Goal: Task Accomplishment & Management: Use online tool/utility

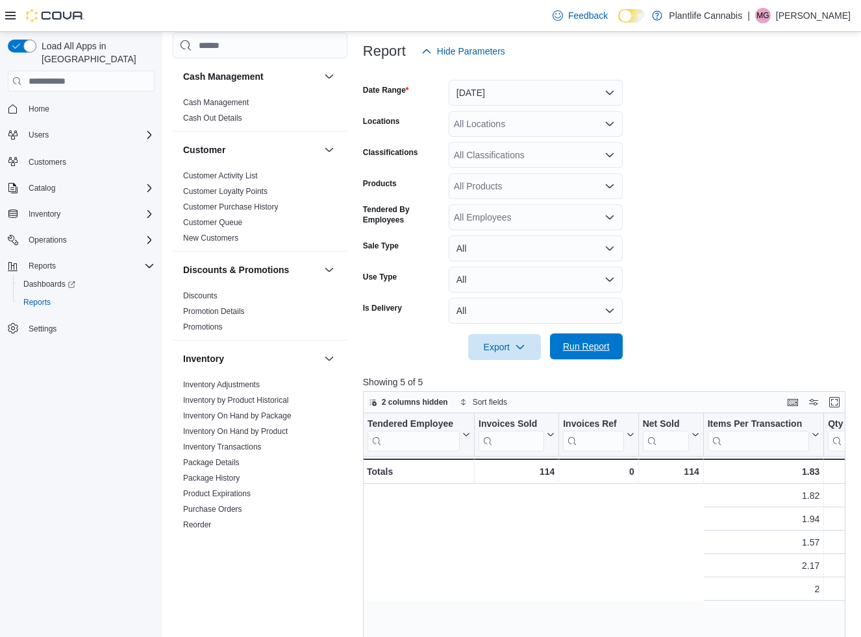
scroll to position [0, 463]
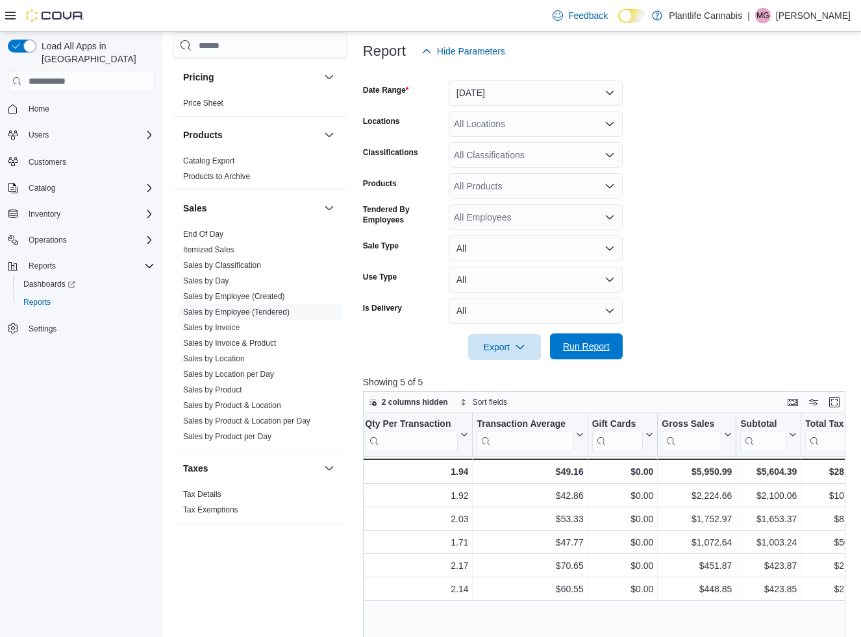
click at [583, 350] on span "Run Report" at bounding box center [586, 346] width 47 height 13
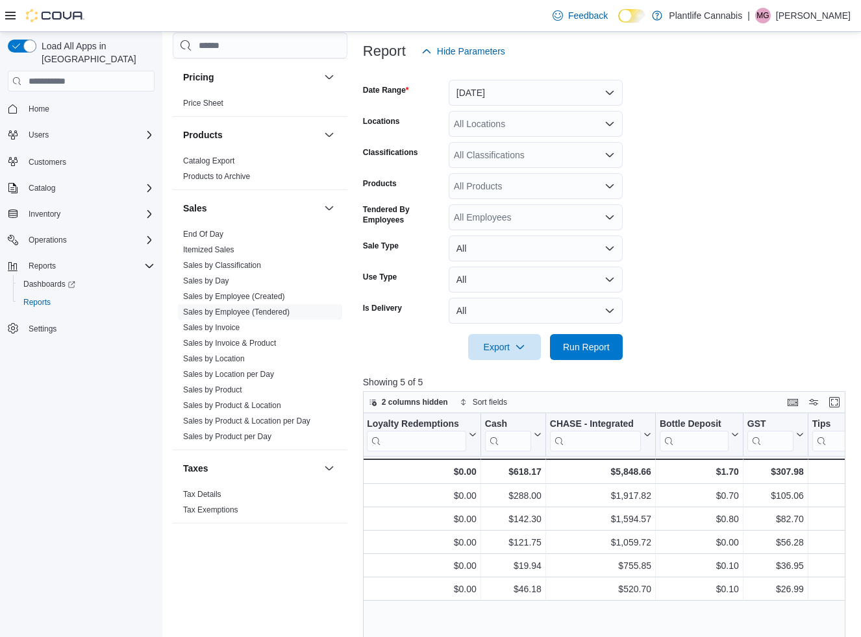
scroll to position [0, 1469]
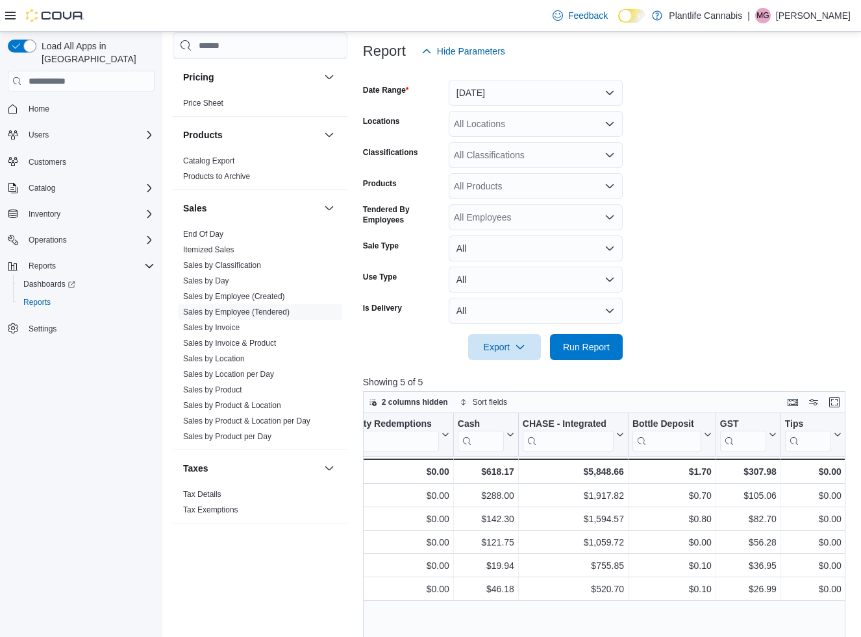
click at [500, 128] on div "All Locations" at bounding box center [535, 124] width 174 height 26
type input "***"
click at [502, 142] on span "Grande Prairie - [GEOGRAPHIC_DATA]" at bounding box center [564, 146] width 162 height 13
click at [578, 337] on span "Run Report" at bounding box center [585, 347] width 57 height 26
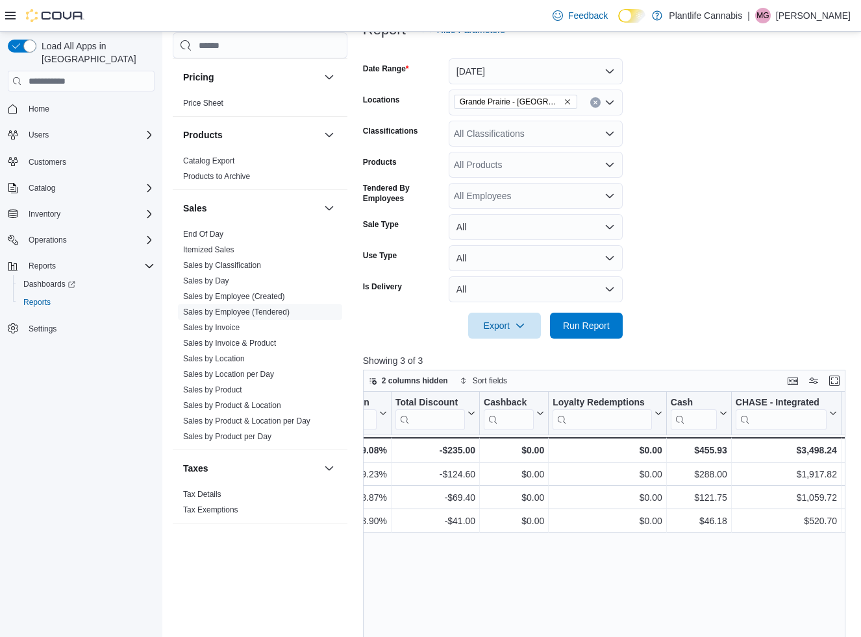
scroll to position [0, 1277]
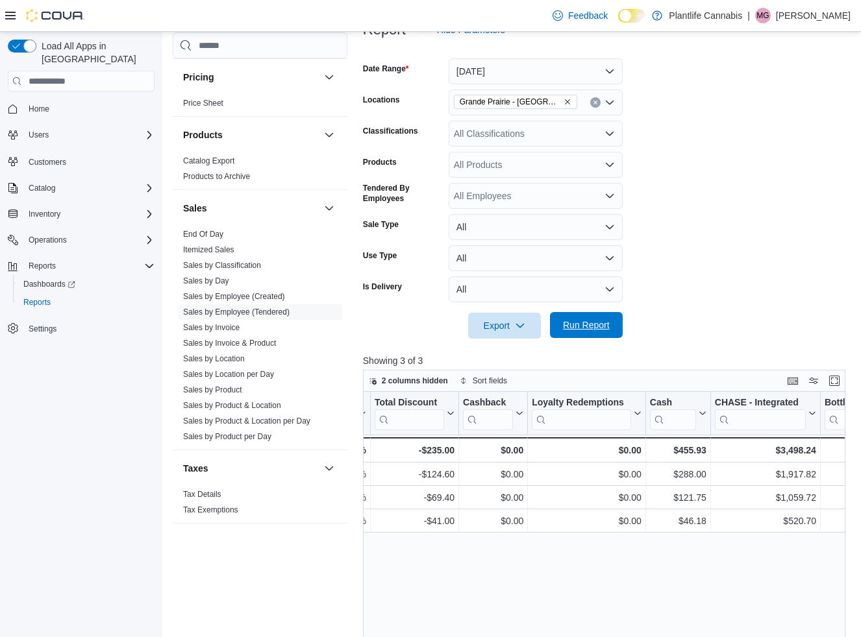
click at [572, 332] on span "Run Report" at bounding box center [585, 325] width 57 height 26
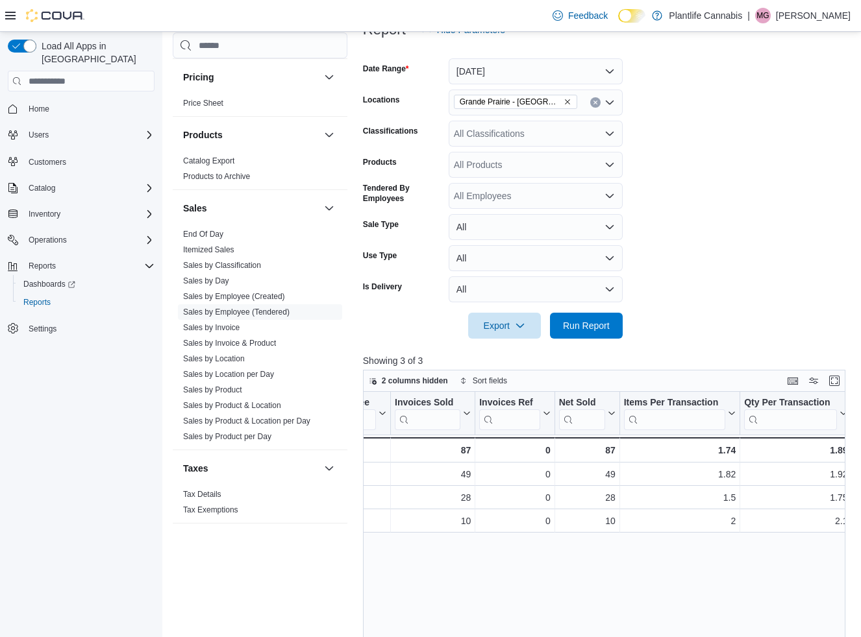
scroll to position [0, 0]
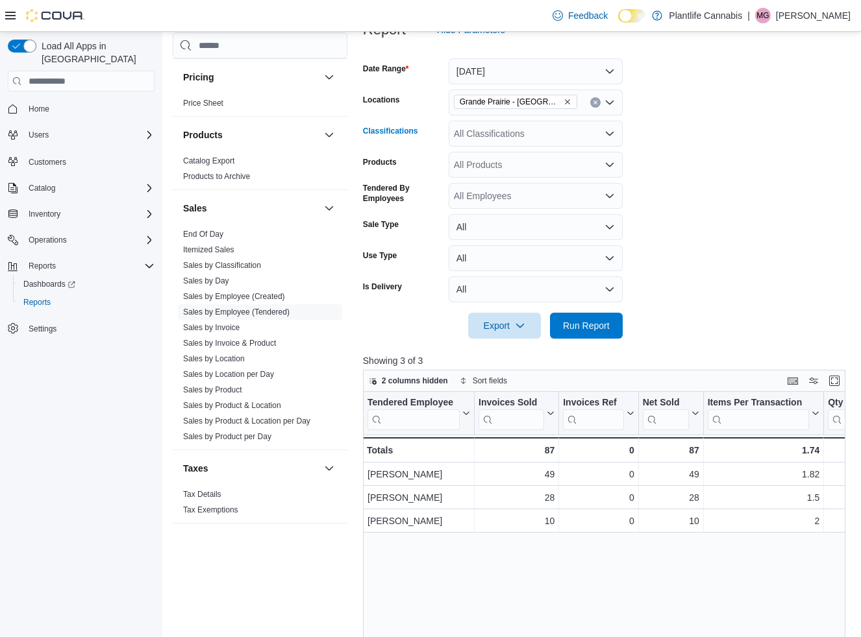
click at [545, 143] on div "All Classifications" at bounding box center [535, 134] width 174 height 26
type input "***"
click at [559, 152] on div "Accessory Group" at bounding box center [535, 155] width 158 height 13
click at [582, 331] on span "Run Report" at bounding box center [586, 325] width 47 height 13
click at [596, 136] on icon "Clear input" at bounding box center [595, 133] width 5 height 5
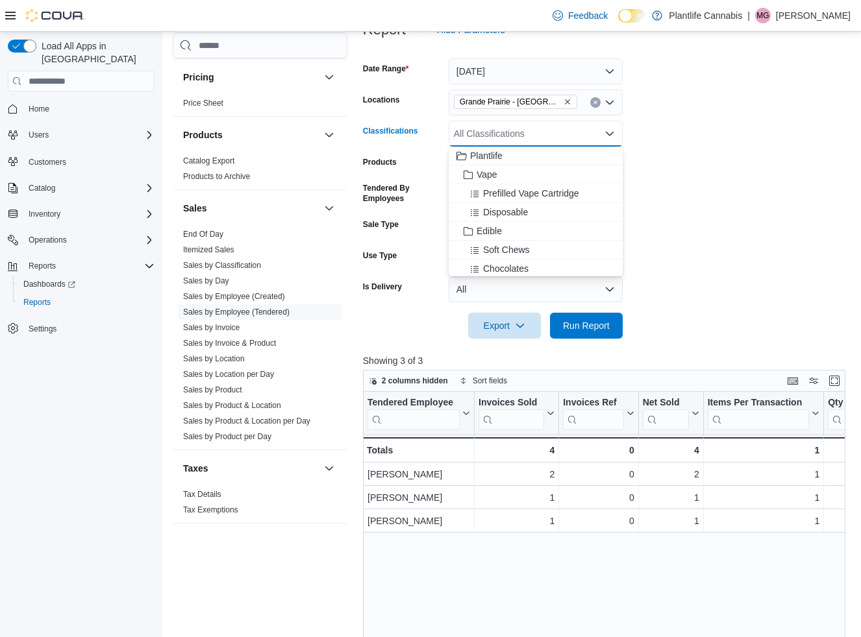
click at [660, 174] on form "Date Range [DATE] Locations [GEOGRAPHIC_DATA] - [GEOGRAPHIC_DATA] Classificatio…" at bounding box center [606, 191] width 487 height 296
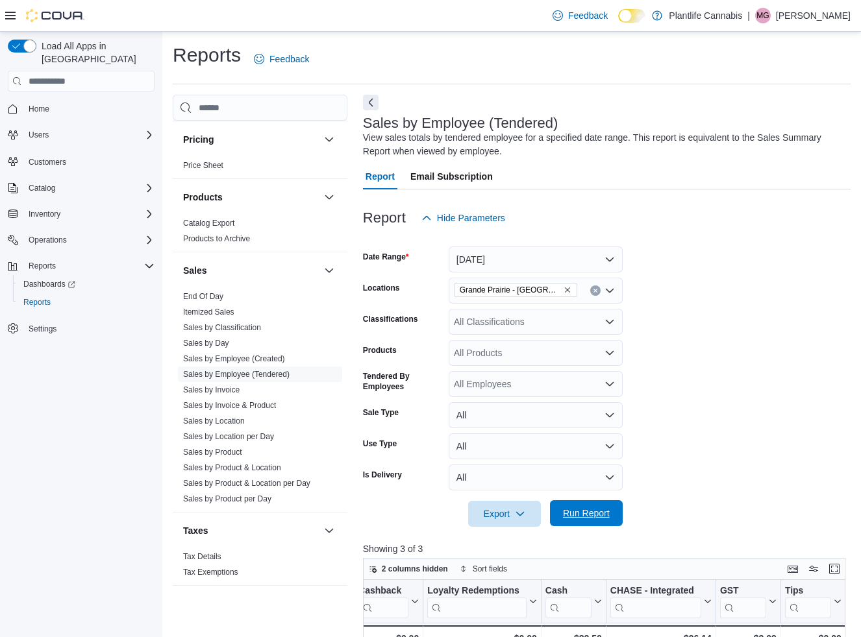
click at [588, 511] on span "Run Report" at bounding box center [586, 513] width 47 height 13
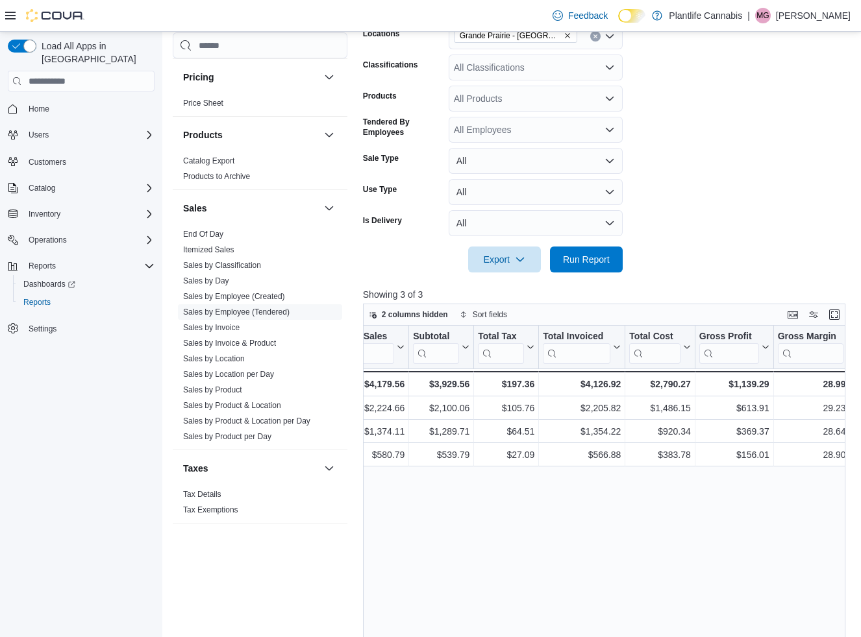
scroll to position [0, 790]
click at [587, 268] on span "Run Report" at bounding box center [585, 259] width 57 height 26
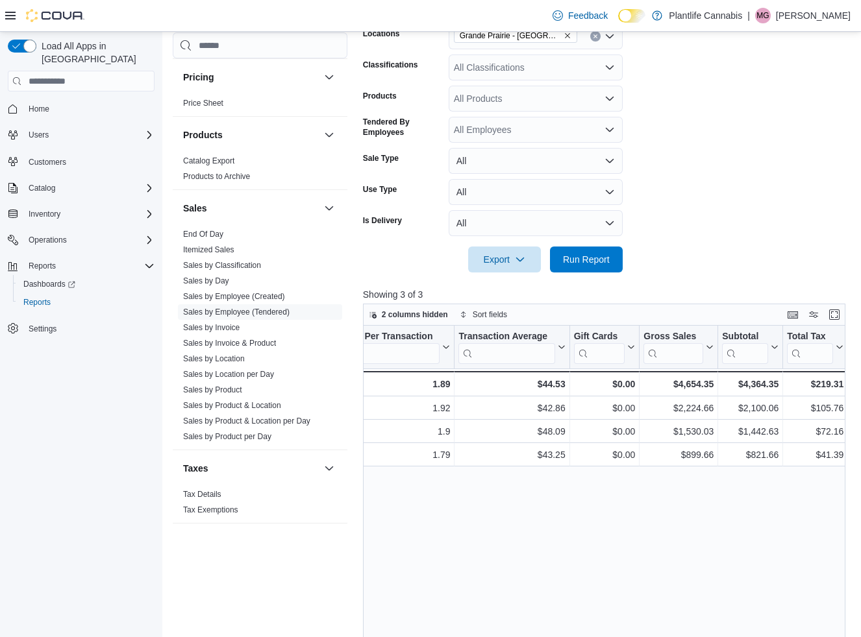
scroll to position [0, 0]
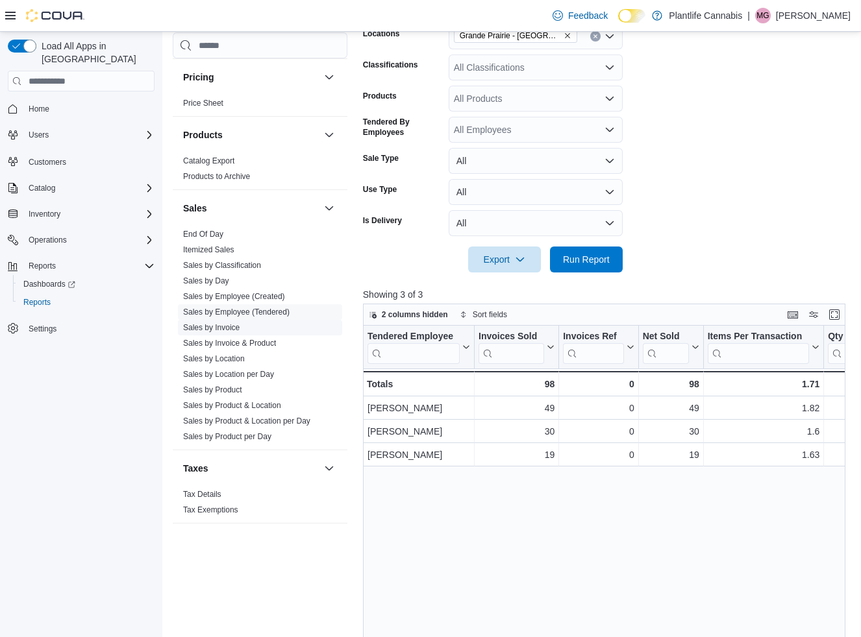
click at [223, 327] on link "Sales by Invoice" at bounding box center [211, 327] width 56 height 9
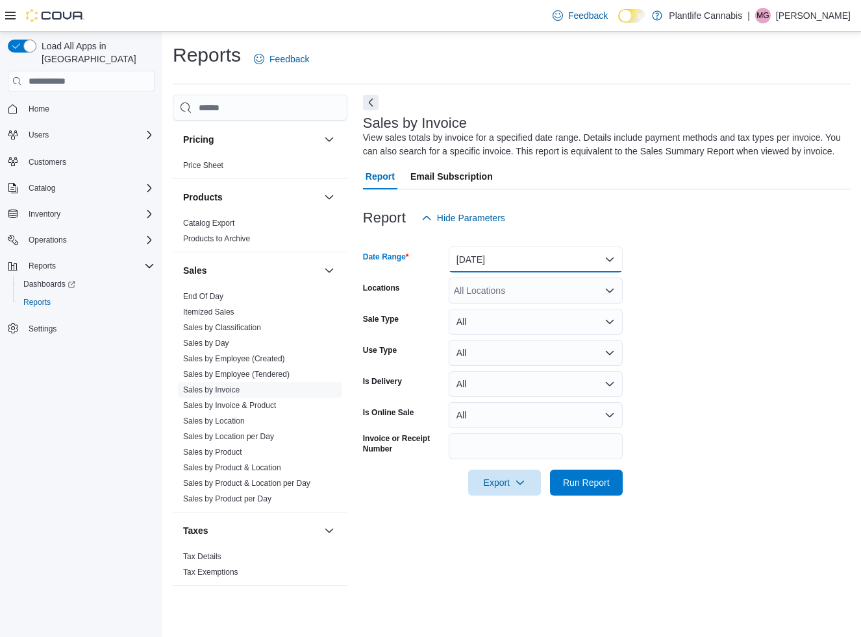
click at [511, 273] on button "[DATE]" at bounding box center [535, 260] width 174 height 26
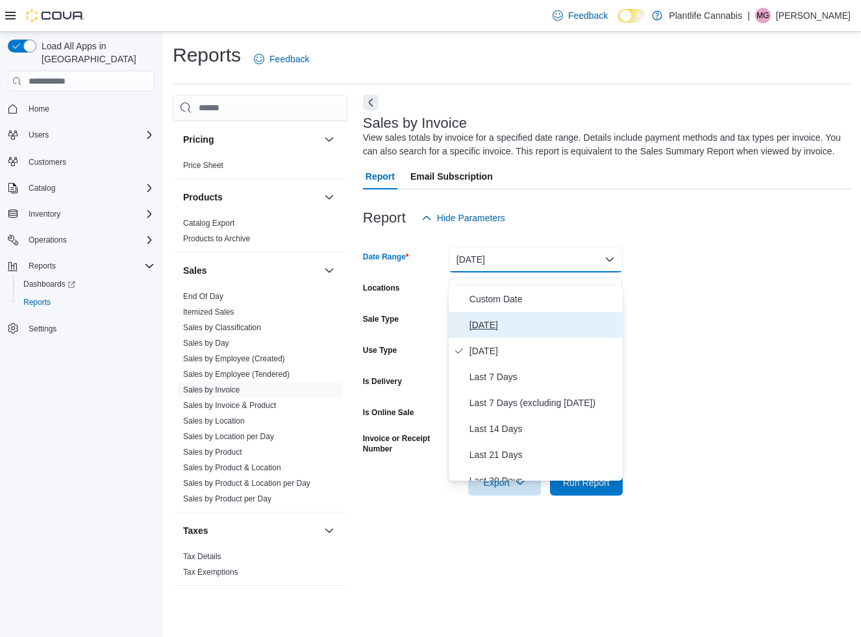
click at [510, 328] on span "[DATE]" at bounding box center [543, 325] width 148 height 16
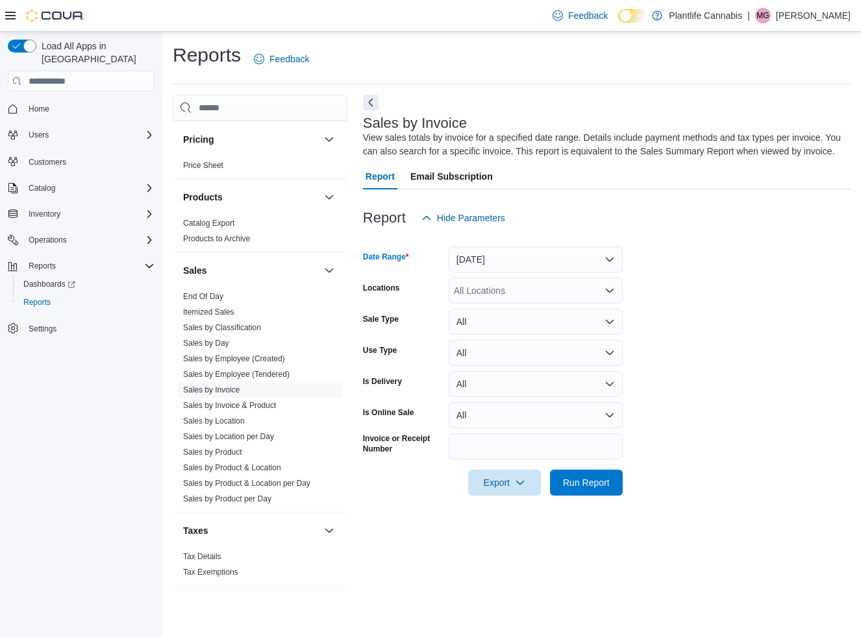
drag, startPoint x: 508, startPoint y: 308, endPoint x: 507, endPoint y: 302, distance: 6.5
click at [508, 304] on div "All Locations" at bounding box center [535, 291] width 174 height 26
type input "***"
click at [517, 330] on span "Grande Prairie - [GEOGRAPHIC_DATA]" at bounding box center [564, 326] width 162 height 13
click at [591, 488] on span "Run Report" at bounding box center [585, 482] width 57 height 26
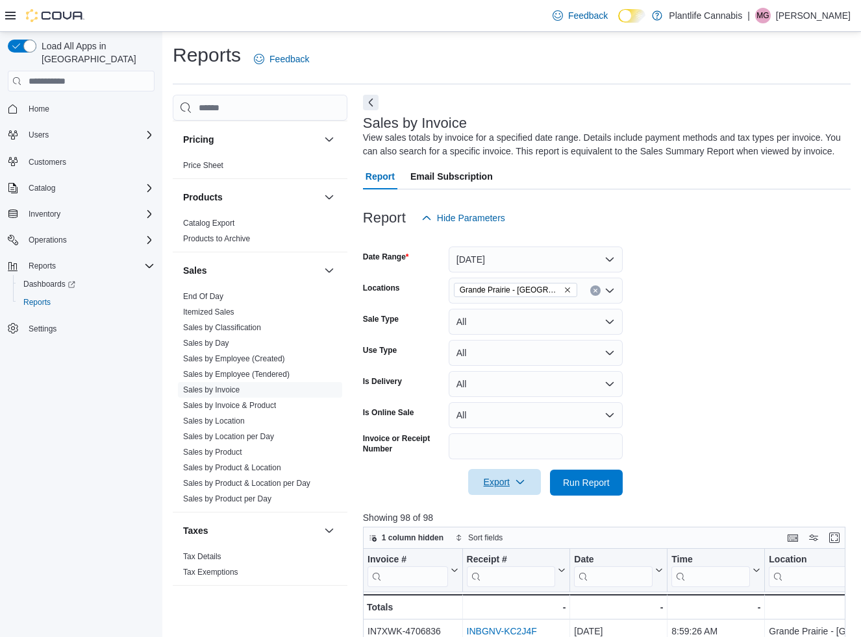
click at [504, 495] on span "Export" at bounding box center [504, 482] width 57 height 26
click at [501, 519] on span "Export to Excel" at bounding box center [505, 522] width 58 height 10
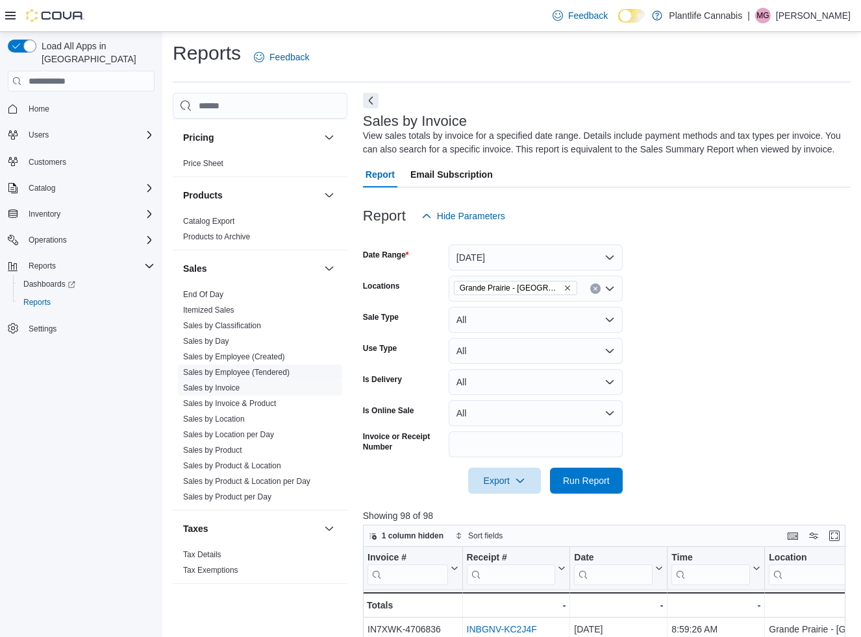
click at [238, 371] on link "Sales by Employee (Tendered)" at bounding box center [236, 372] width 106 height 9
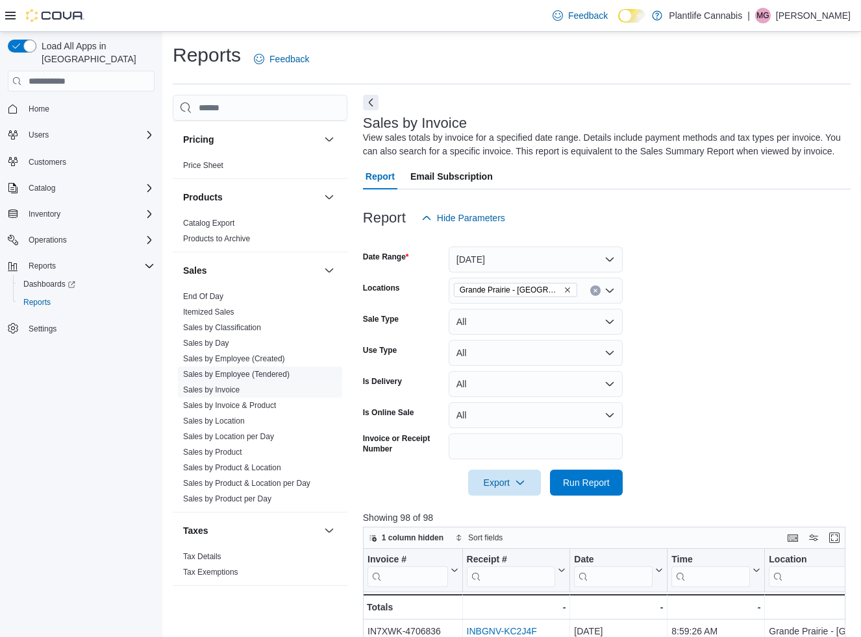
click at [238, 371] on link "Sales by Employee (Tendered)" at bounding box center [236, 374] width 106 height 9
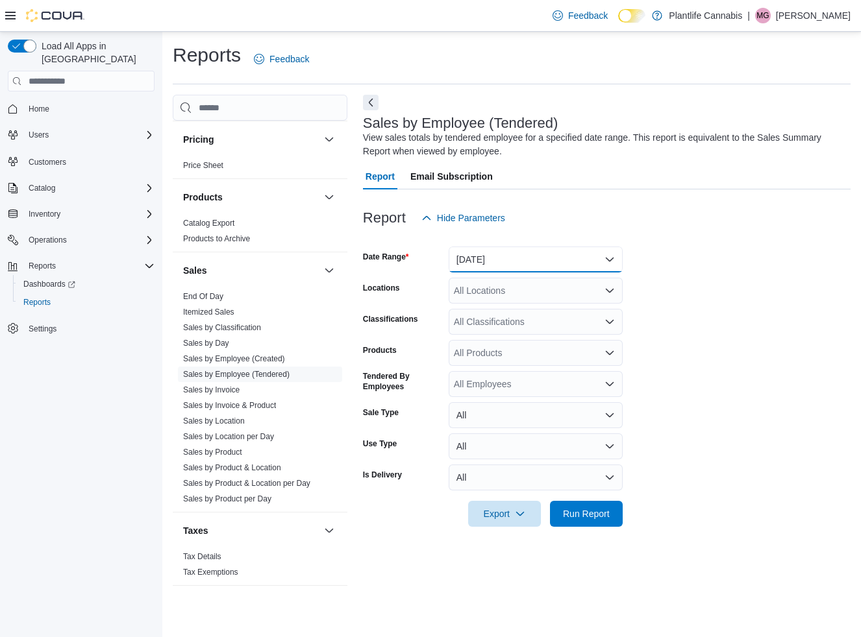
click at [537, 259] on button "[DATE]" at bounding box center [535, 260] width 174 height 26
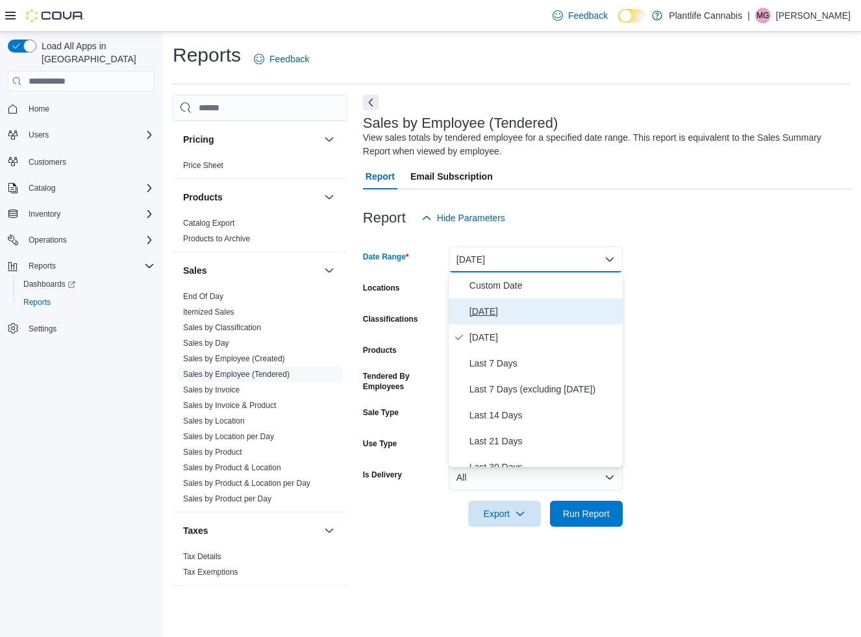
click at [518, 305] on span "[DATE]" at bounding box center [543, 312] width 148 height 16
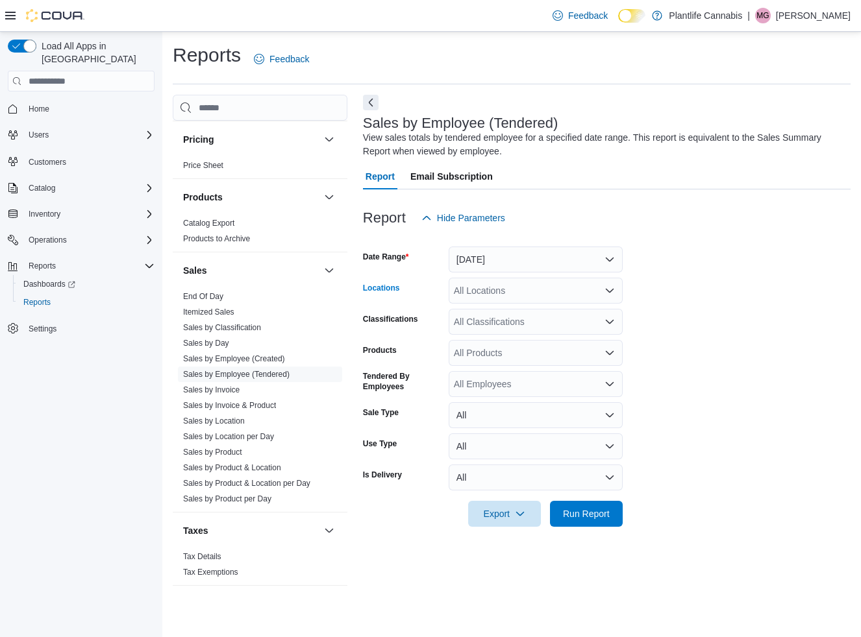
click at [515, 291] on div "All Locations" at bounding box center [535, 291] width 174 height 26
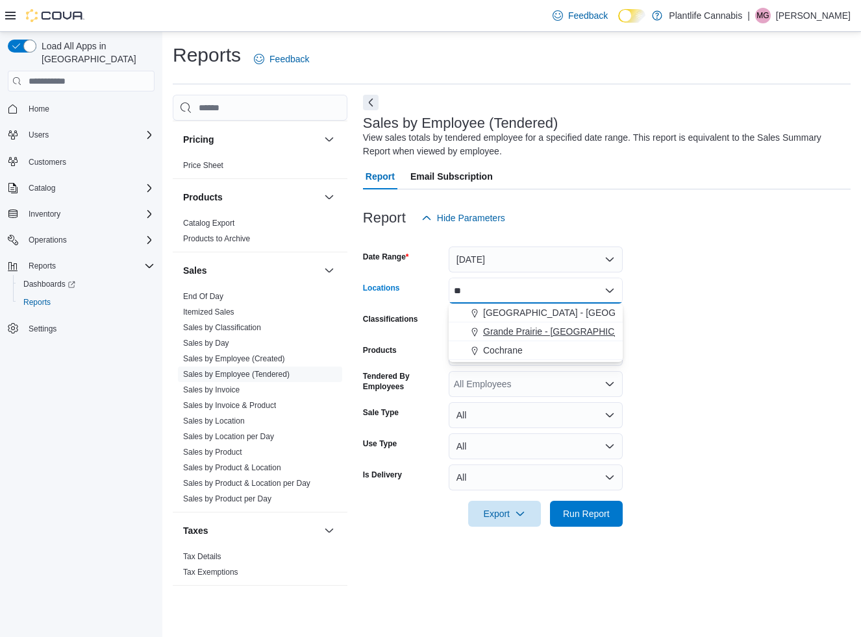
type input "**"
click at [565, 337] on span "Grande Prairie - [GEOGRAPHIC_DATA]" at bounding box center [564, 331] width 162 height 13
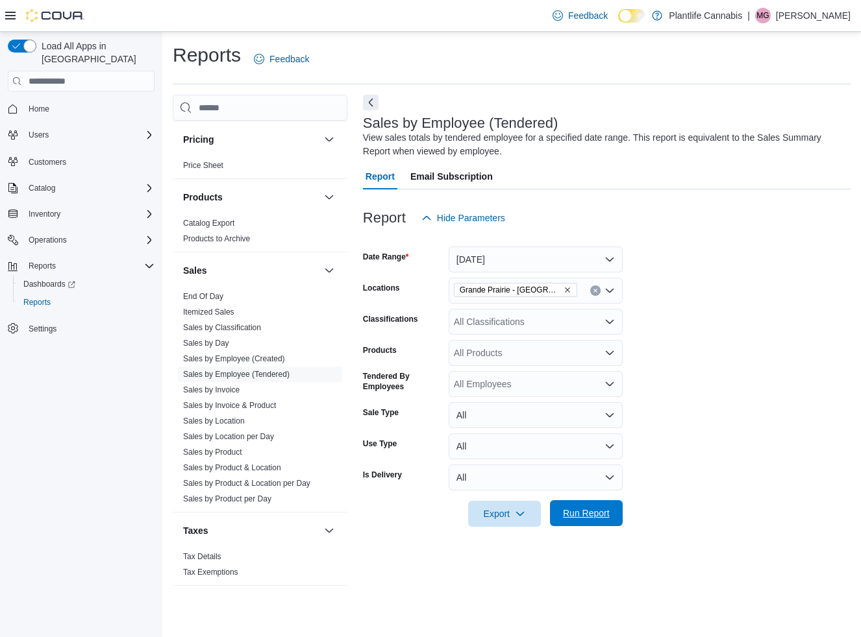
click at [620, 524] on button "Run Report" at bounding box center [586, 513] width 73 height 26
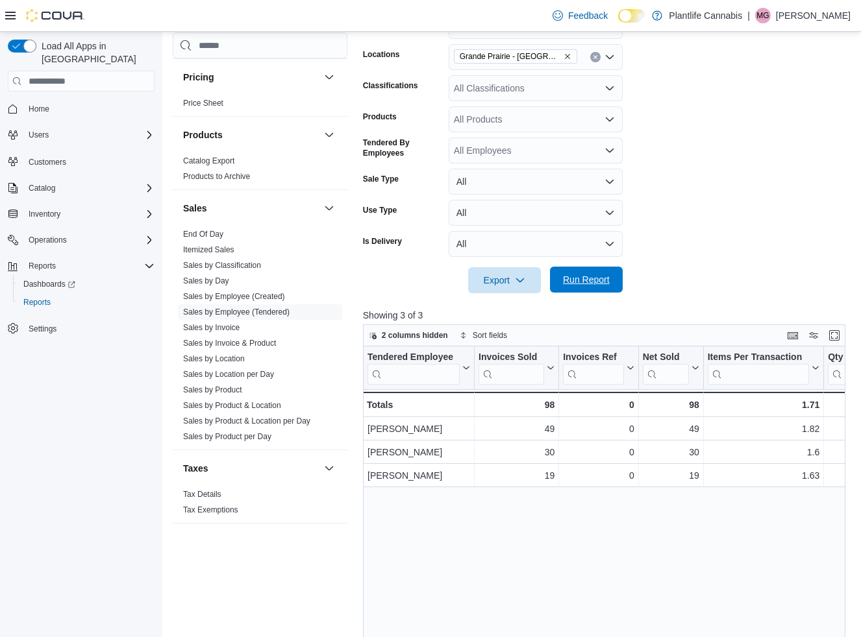
scroll to position [240, 0]
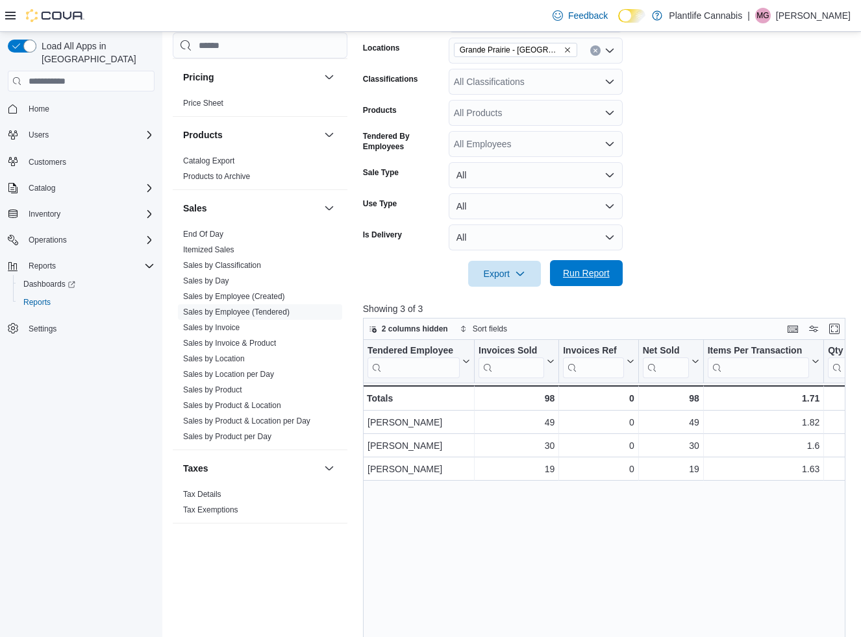
click at [602, 281] on span "Run Report" at bounding box center [585, 273] width 57 height 26
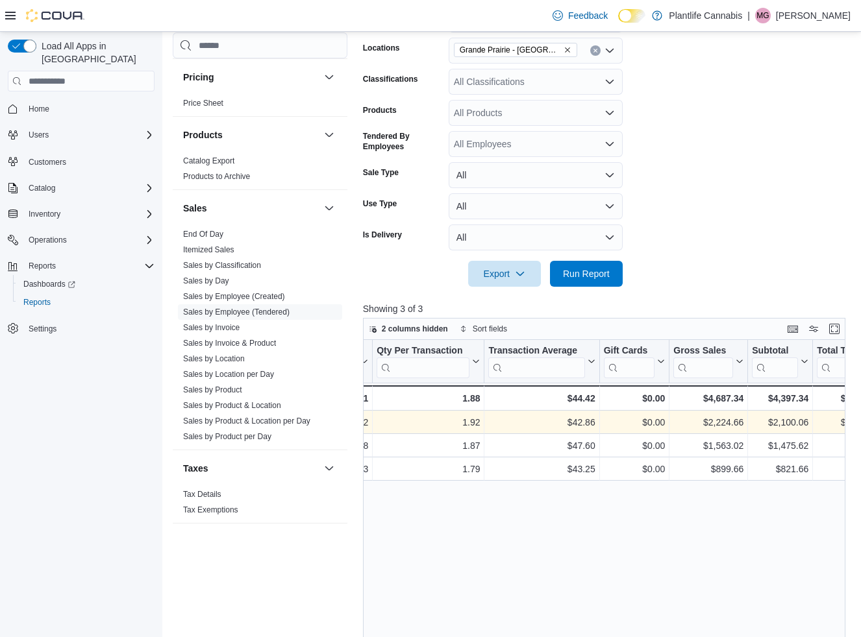
scroll to position [0, 467]
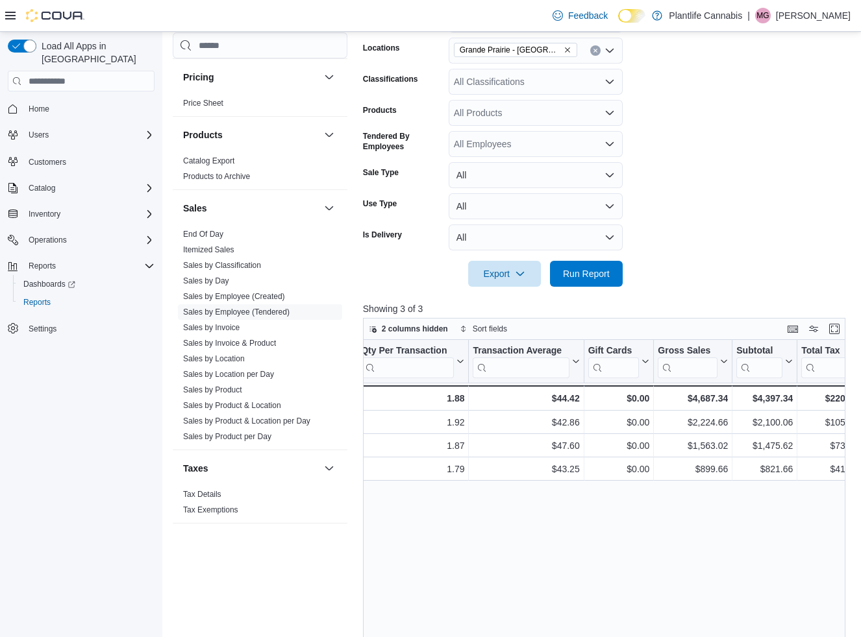
click at [568, 50] on icon "Remove Grande Prairie - Cobblestone from selection in this group" at bounding box center [567, 50] width 8 height 8
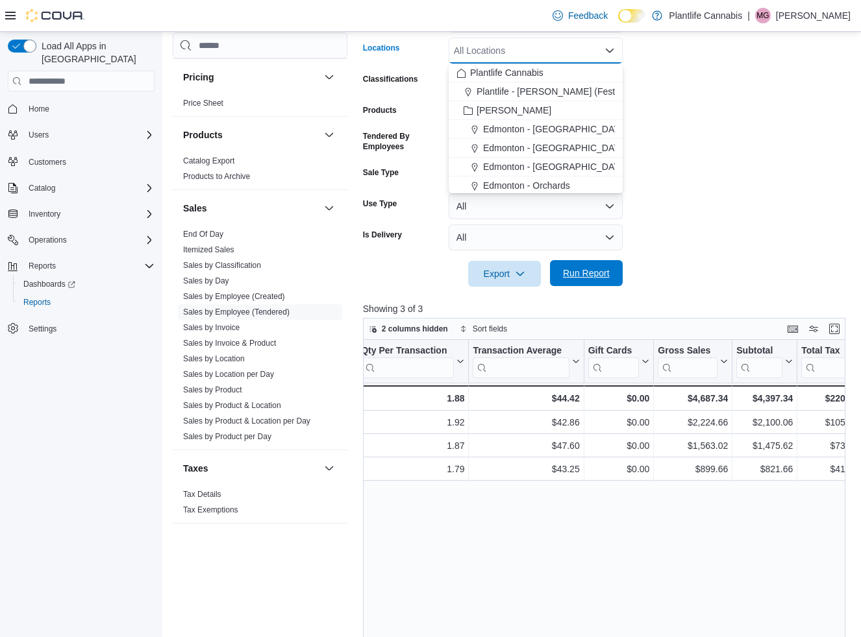
click at [583, 265] on span "Run Report" at bounding box center [585, 273] width 57 height 26
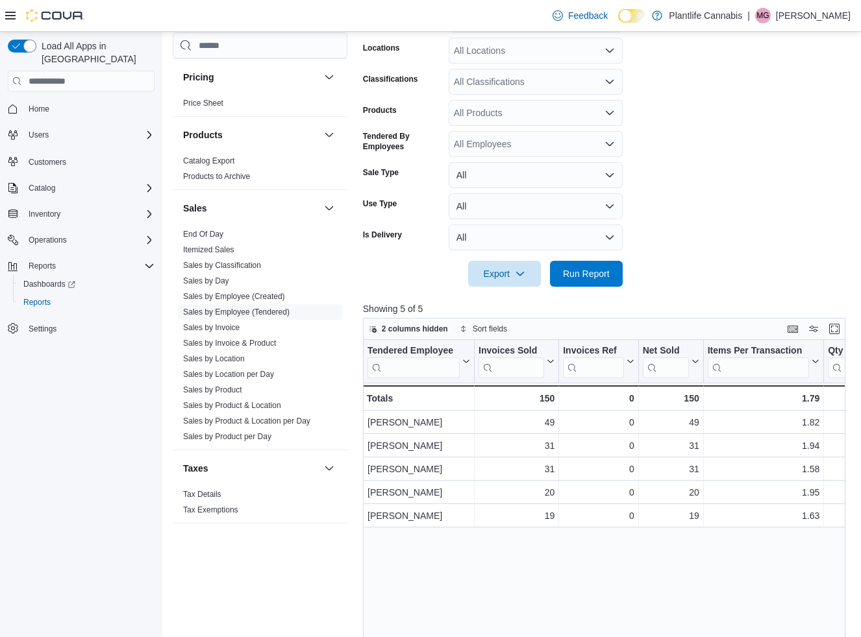
click at [522, 83] on div "All Classifications" at bounding box center [535, 82] width 174 height 26
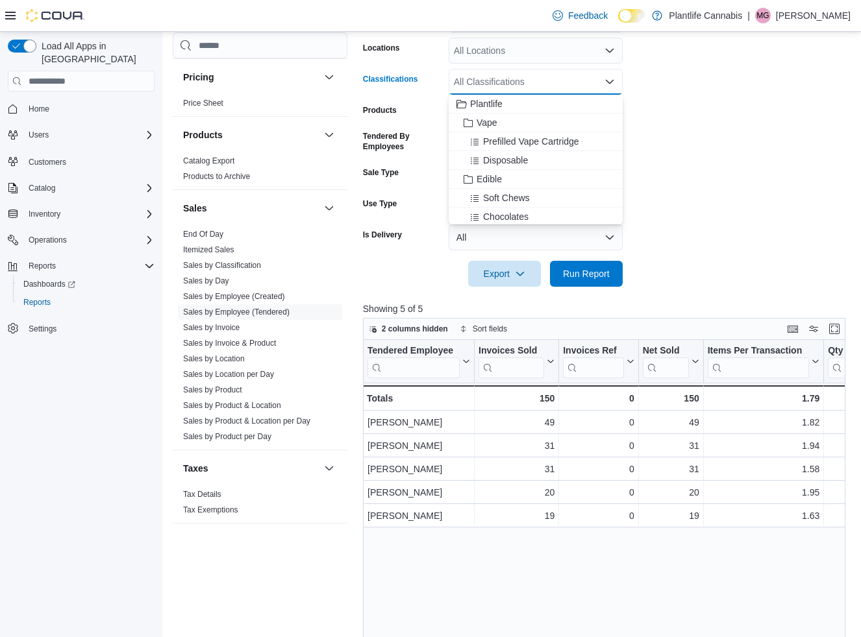
click at [524, 40] on div "All Locations" at bounding box center [535, 51] width 174 height 26
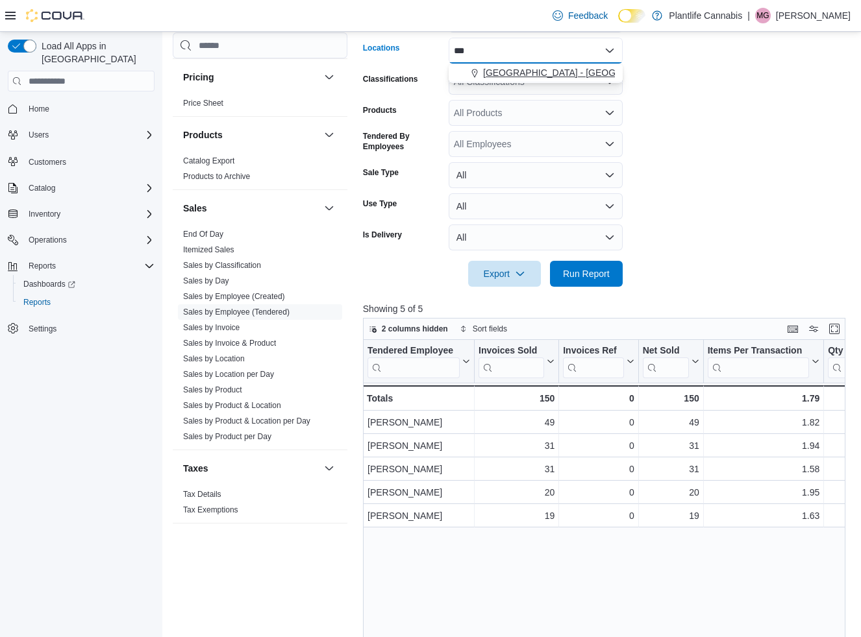
type input "***"
click at [521, 72] on span "[GEOGRAPHIC_DATA] - [GEOGRAPHIC_DATA]" at bounding box center [581, 72] width 197 height 13
click at [580, 276] on span "Run Report" at bounding box center [586, 273] width 47 height 13
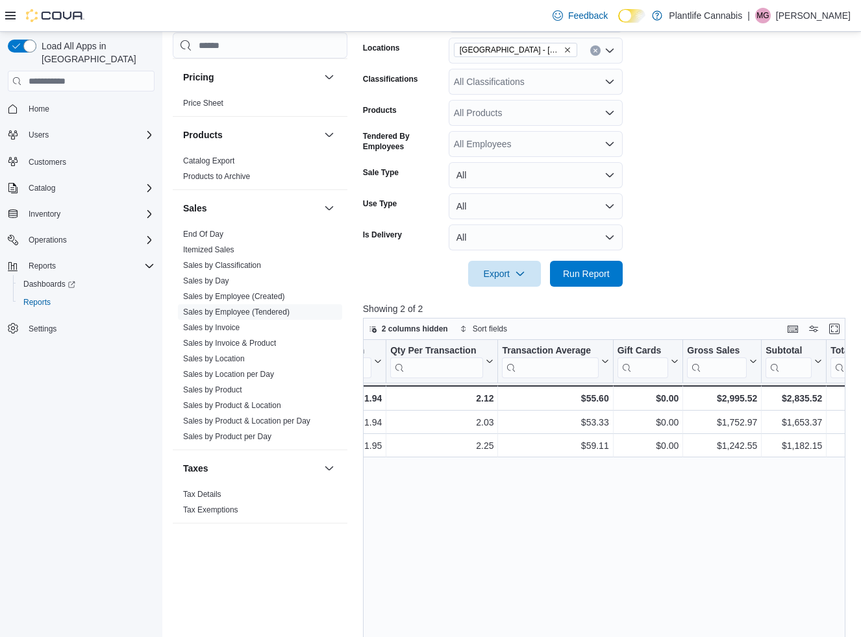
scroll to position [0, 434]
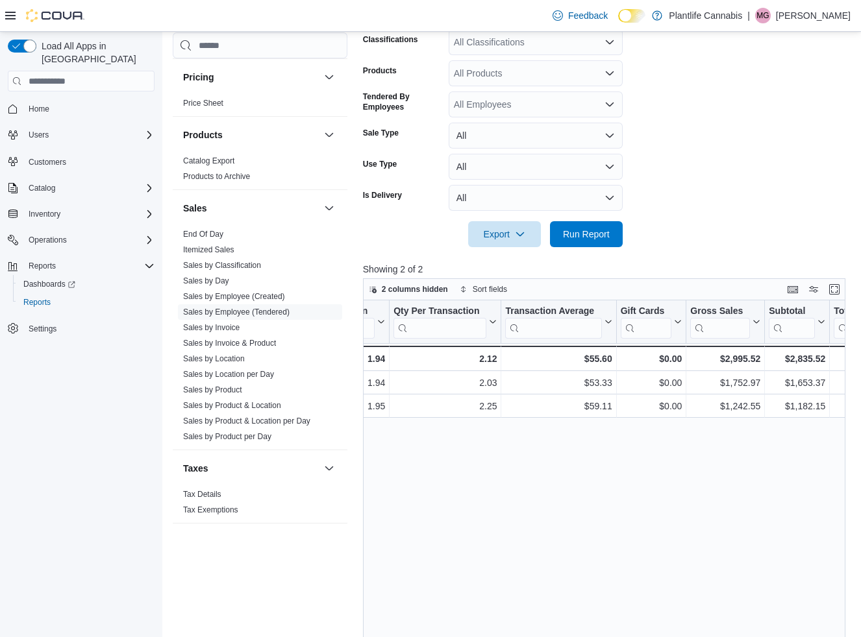
drag, startPoint x: 716, startPoint y: 154, endPoint x: 702, endPoint y: 151, distance: 15.2
click at [716, 153] on form "Date Range [DATE] Locations [GEOGRAPHIC_DATA] - [GEOGRAPHIC_DATA] Classificatio…" at bounding box center [606, 99] width 487 height 296
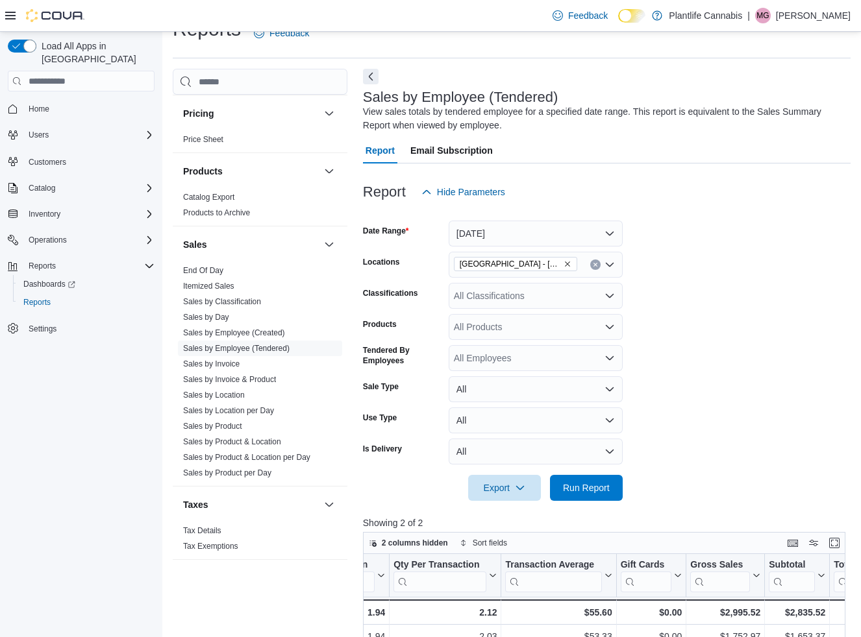
scroll to position [0, 0]
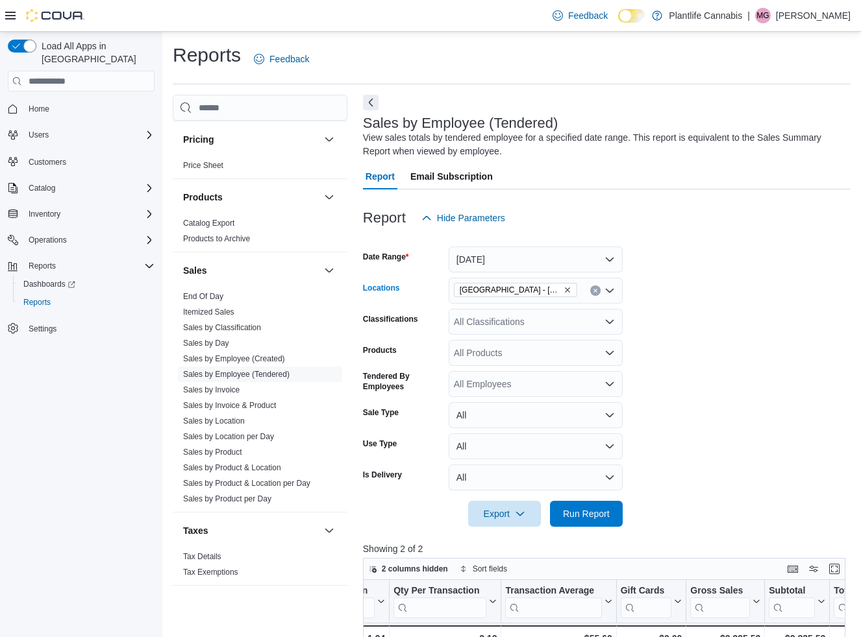
click at [594, 293] on button "Clear input" at bounding box center [595, 291] width 10 height 10
click at [606, 504] on span "Run Report" at bounding box center [585, 513] width 57 height 26
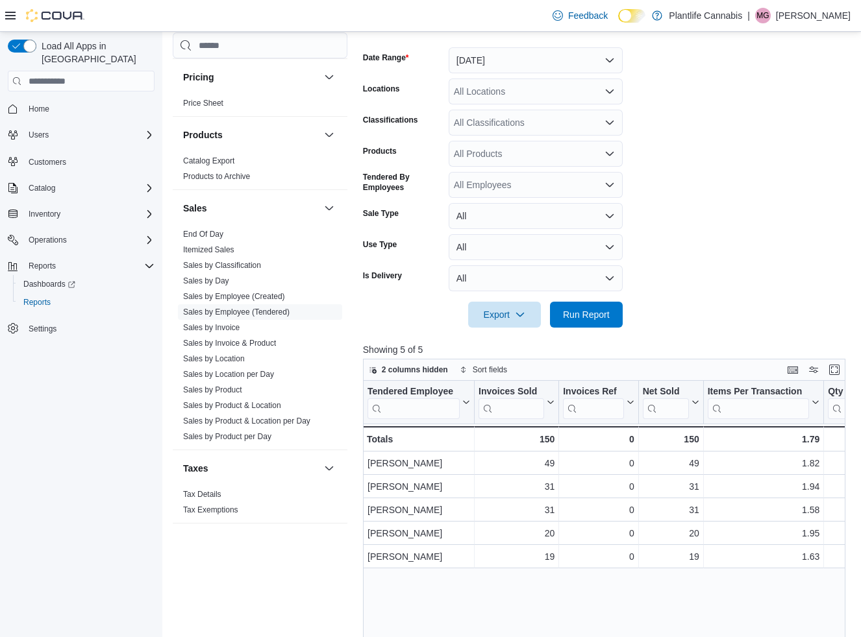
scroll to position [201, 0]
click at [498, 82] on div "All Locations" at bounding box center [535, 90] width 174 height 26
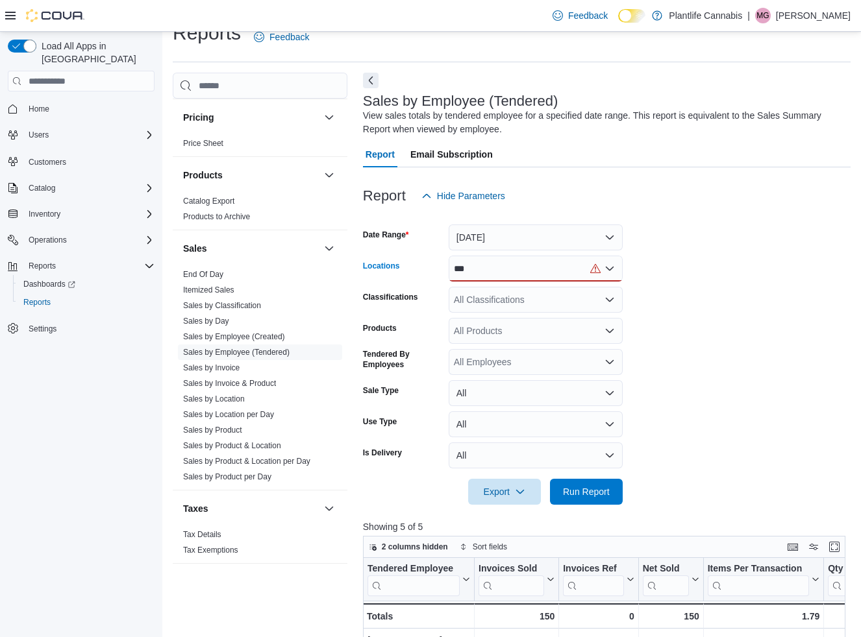
scroll to position [0, 0]
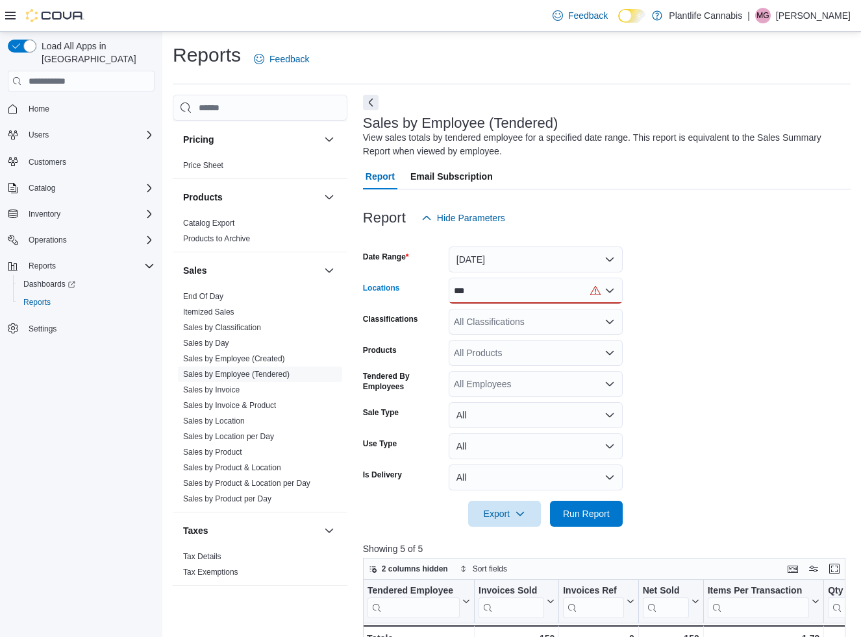
type input "***"
click at [510, 287] on div "*** Combo box. Selected. cob. Selected. Combo box input. All Locations. Type so…" at bounding box center [535, 291] width 174 height 26
click at [511, 314] on span "Grande Prairie - [GEOGRAPHIC_DATA]" at bounding box center [564, 312] width 162 height 13
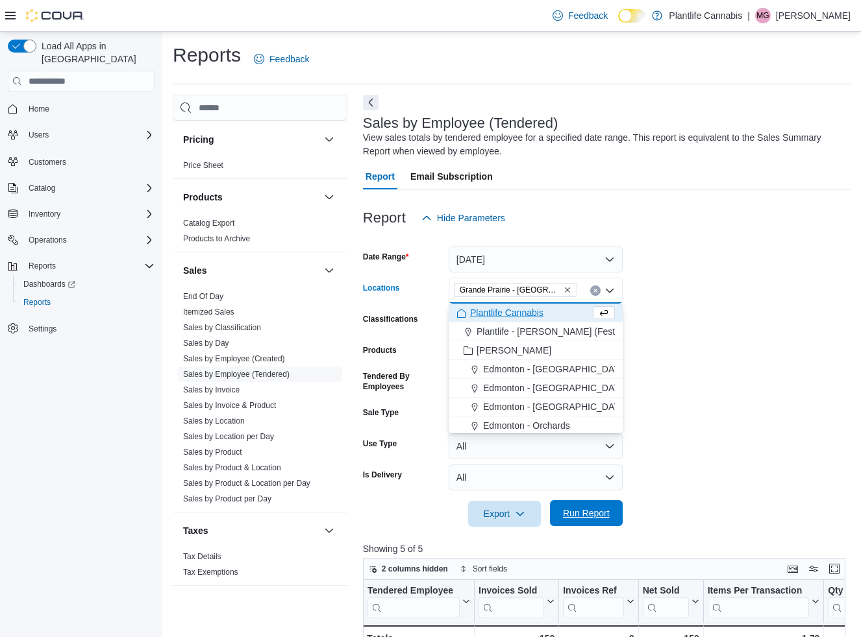
click at [583, 516] on span "Run Report" at bounding box center [586, 513] width 47 height 13
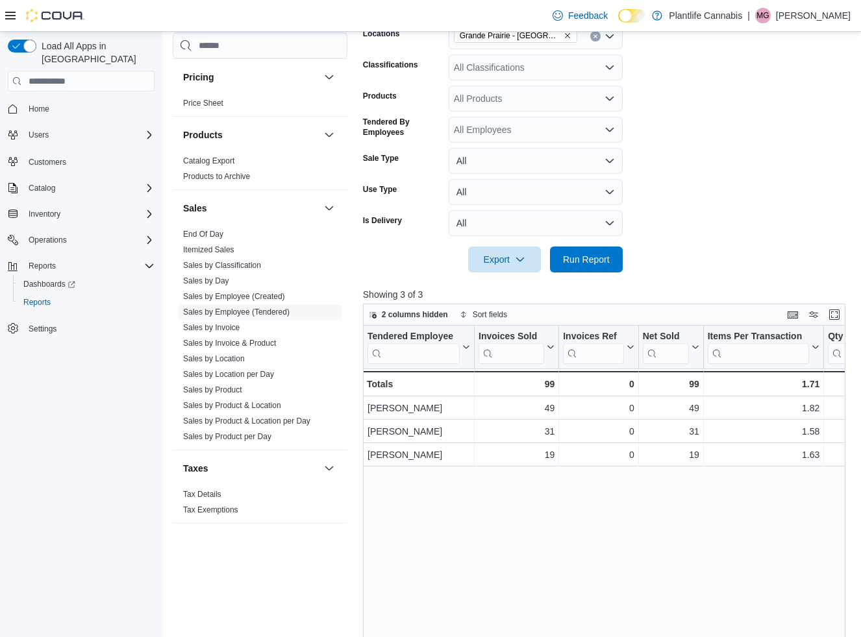
scroll to position [226, 0]
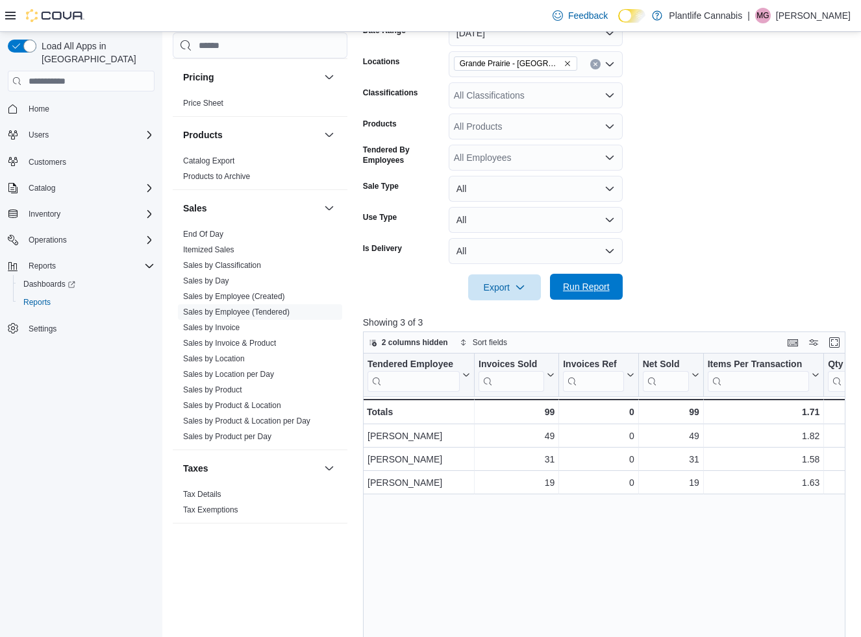
click at [576, 287] on span "Run Report" at bounding box center [586, 286] width 47 height 13
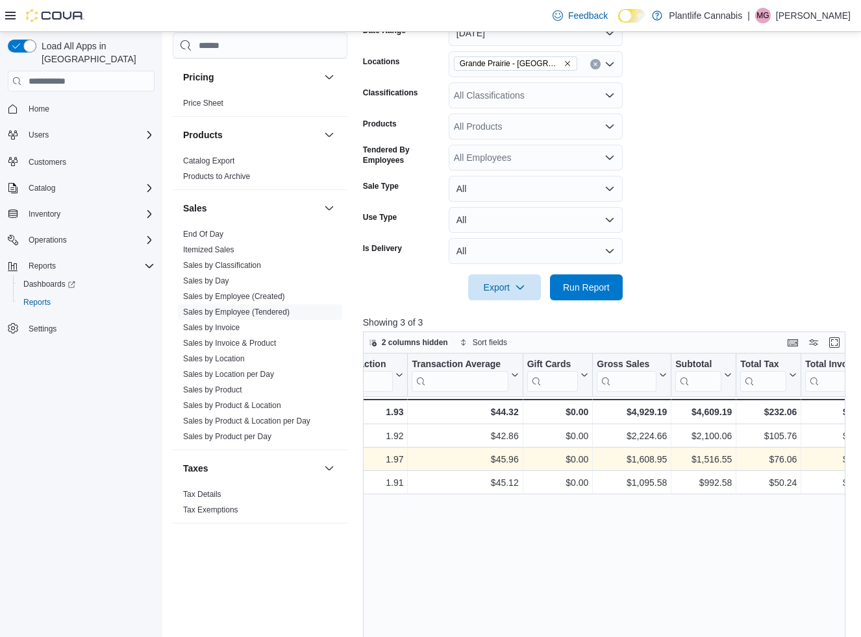
scroll to position [0, 545]
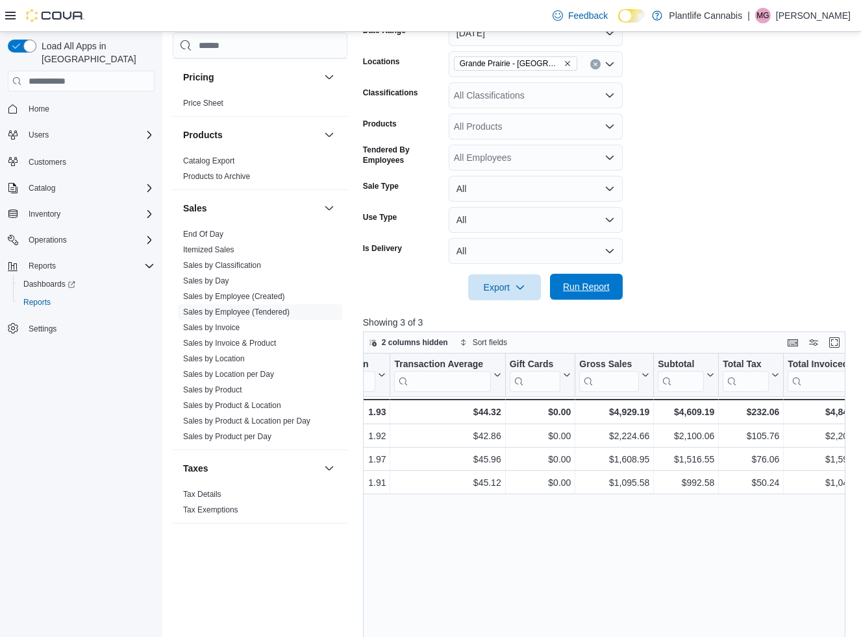
click at [585, 291] on span "Run Report" at bounding box center [586, 286] width 47 height 13
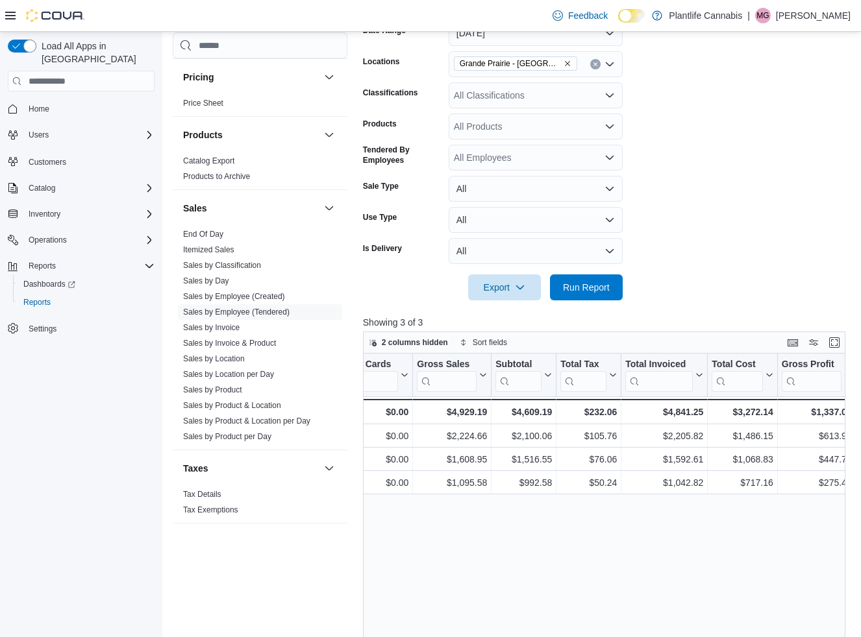
scroll to position [0, 709]
click at [597, 287] on span "Run Report" at bounding box center [586, 286] width 47 height 13
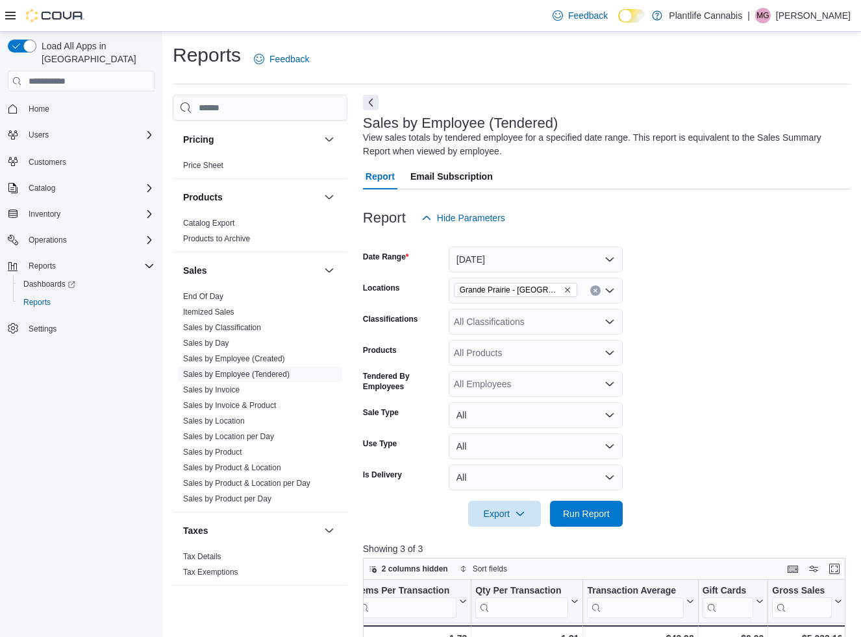
scroll to position [0, 0]
click at [534, 322] on div "All Classifications" at bounding box center [535, 322] width 174 height 26
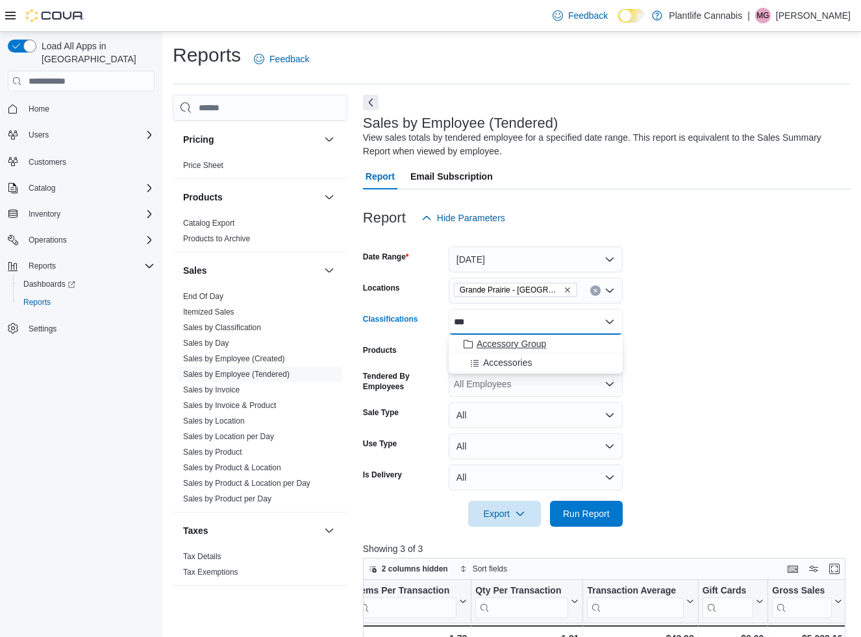
type input "***"
click at [542, 348] on span "Accessory Group" at bounding box center [510, 343] width 69 height 13
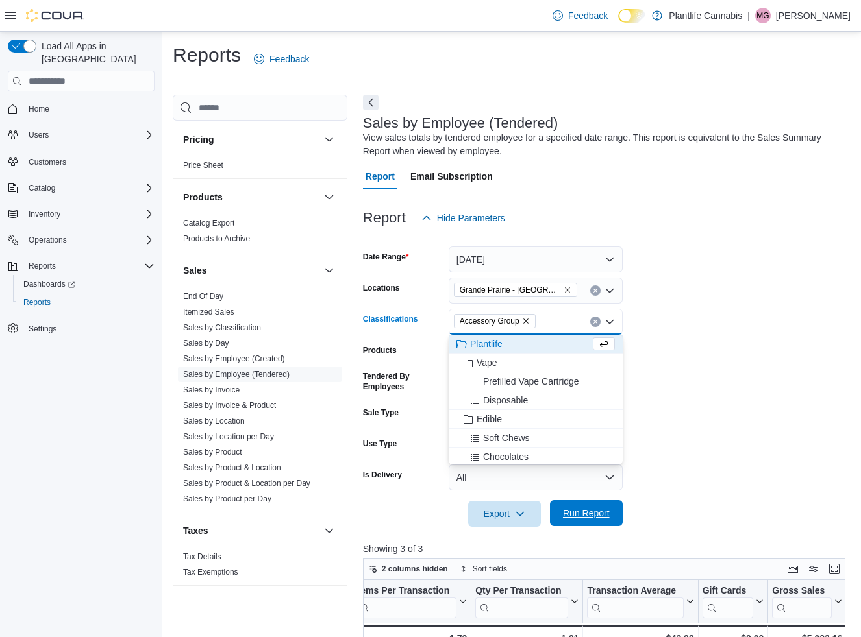
click at [605, 520] on span "Run Report" at bounding box center [585, 513] width 57 height 26
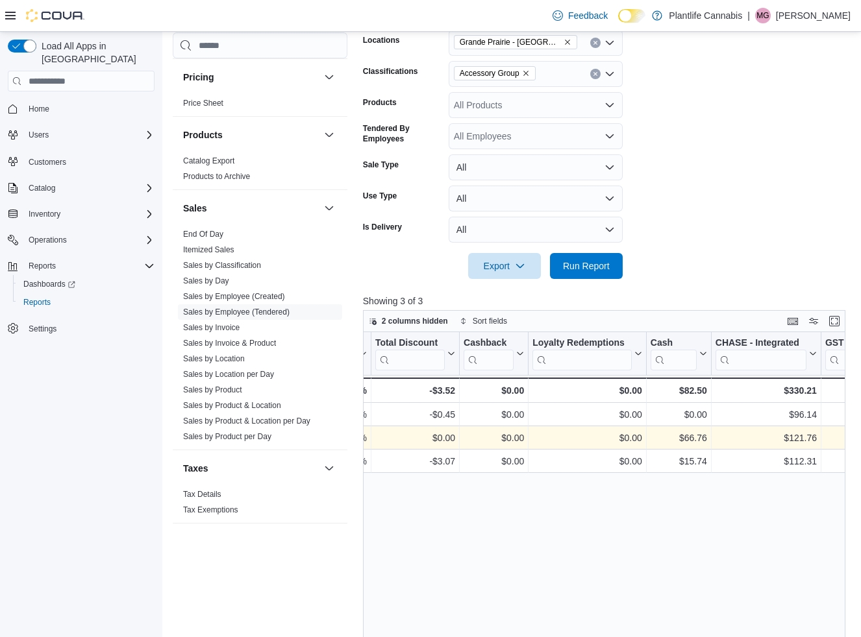
scroll to position [0, 1382]
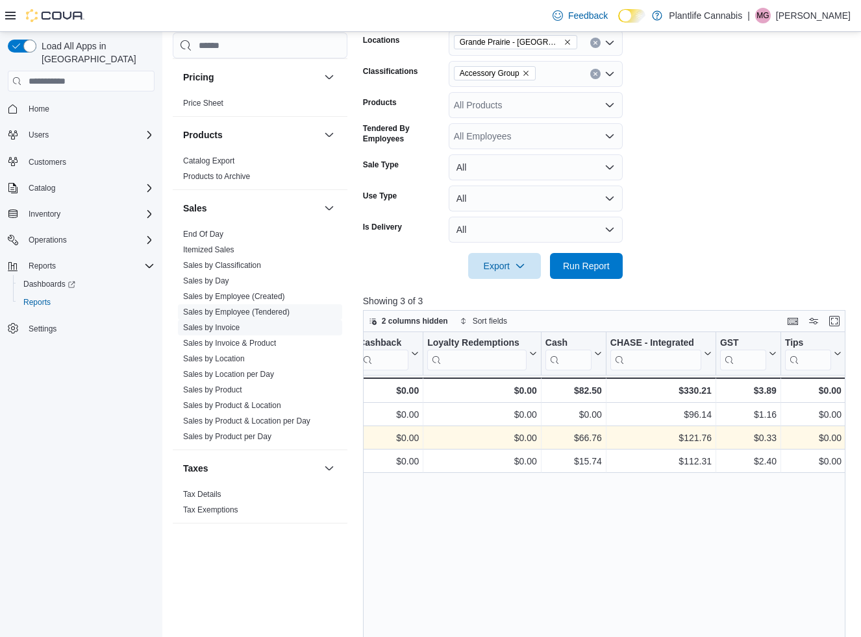
click at [225, 326] on link "Sales by Invoice" at bounding box center [211, 327] width 56 height 9
click at [225, 270] on link "Sales by Classification" at bounding box center [222, 265] width 78 height 9
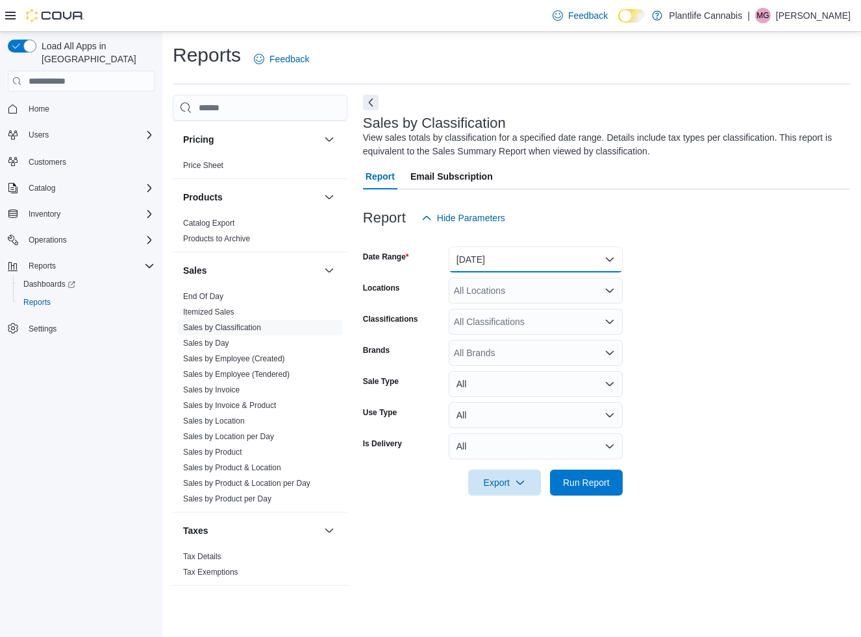
click at [541, 262] on button "[DATE]" at bounding box center [535, 260] width 174 height 26
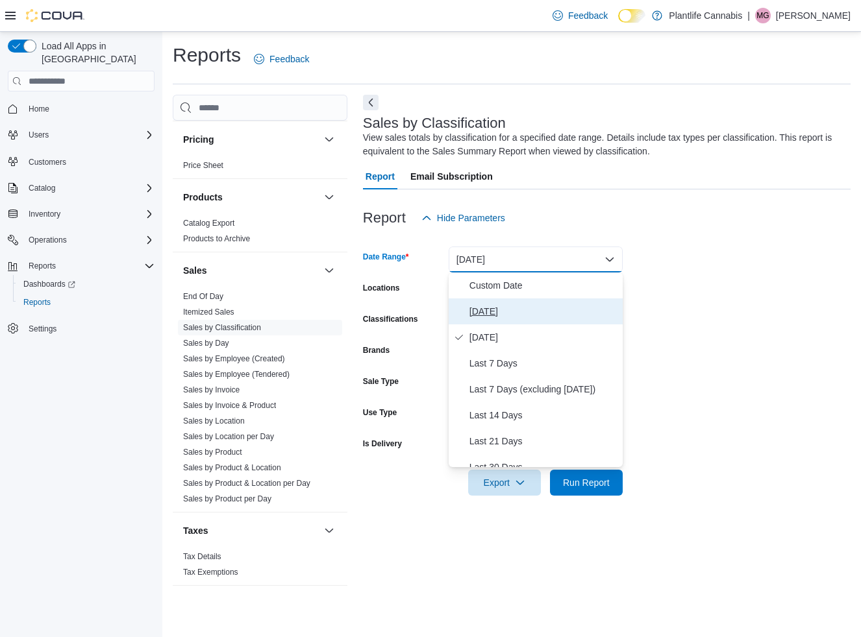
click at [493, 312] on span "[DATE]" at bounding box center [543, 312] width 148 height 16
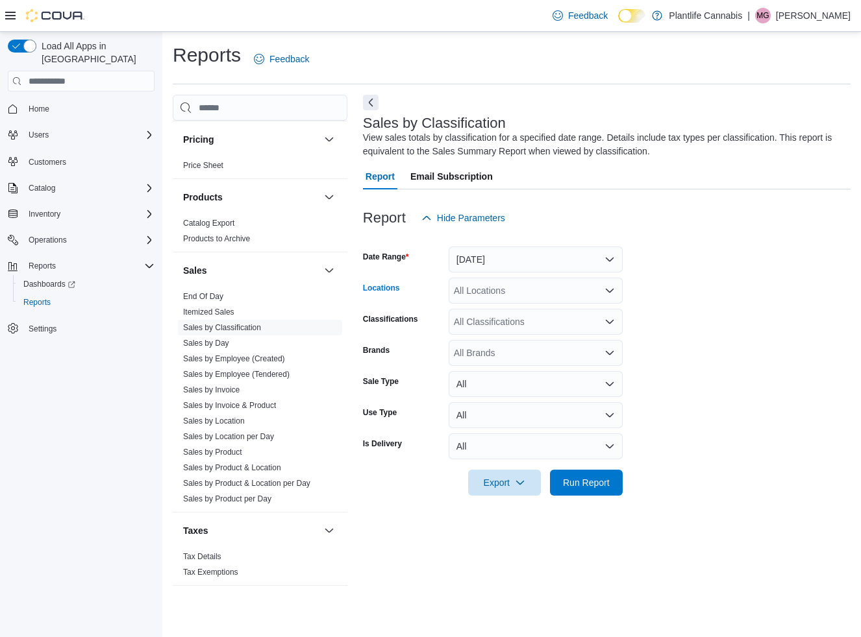
click at [516, 289] on div "All Locations" at bounding box center [535, 291] width 174 height 26
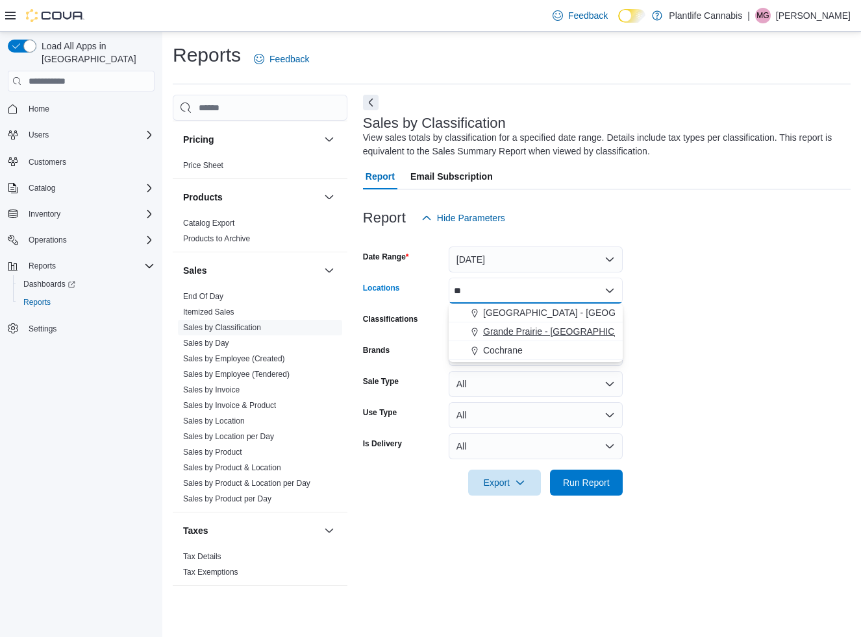
type input "**"
click at [540, 330] on span "Grande Prairie - [GEOGRAPHIC_DATA]" at bounding box center [564, 331] width 162 height 13
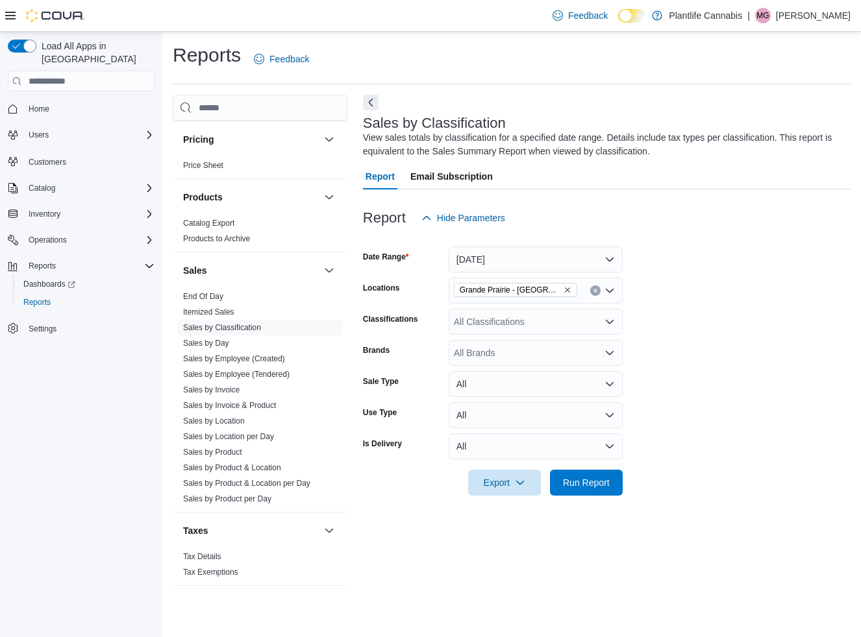
click at [682, 367] on form "Date Range [DATE] Locations [GEOGRAPHIC_DATA] - Cobblestone Classifications All…" at bounding box center [606, 363] width 487 height 265
click at [577, 488] on span "Run Report" at bounding box center [585, 482] width 57 height 26
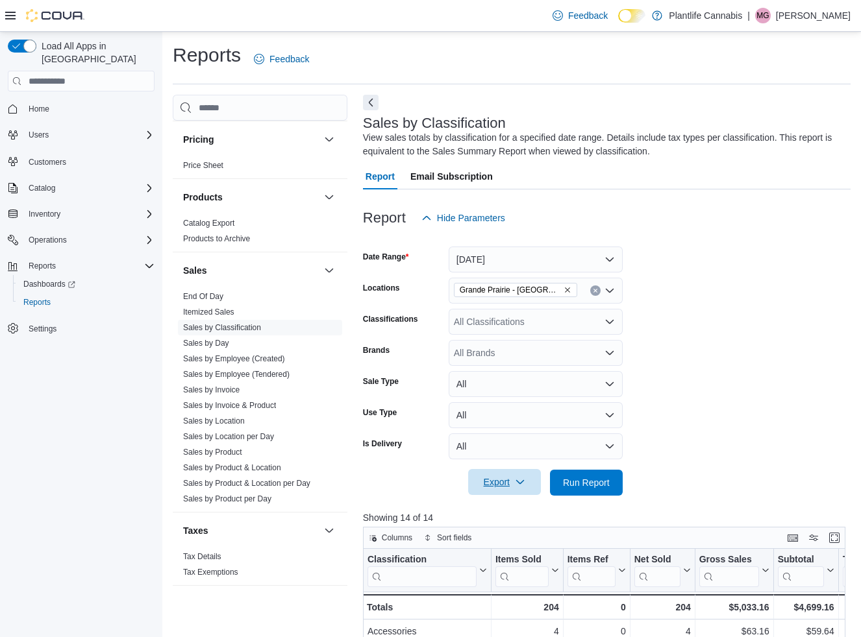
click at [491, 480] on span "Export" at bounding box center [504, 482] width 57 height 26
click at [517, 511] on span "Export to Excel" at bounding box center [505, 509] width 58 height 10
click at [223, 389] on link "Sales by Invoice" at bounding box center [211, 389] width 56 height 9
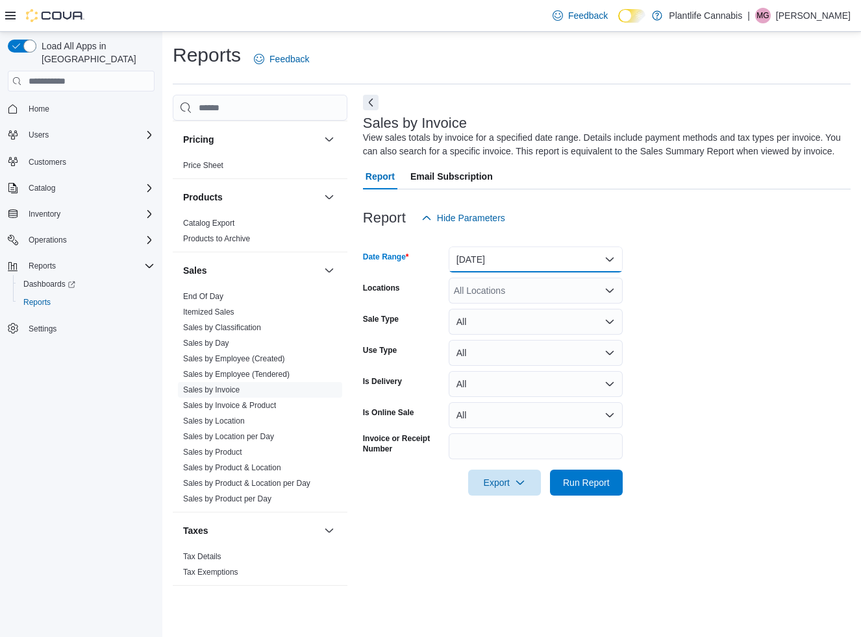
click at [536, 273] on button "[DATE]" at bounding box center [535, 260] width 174 height 26
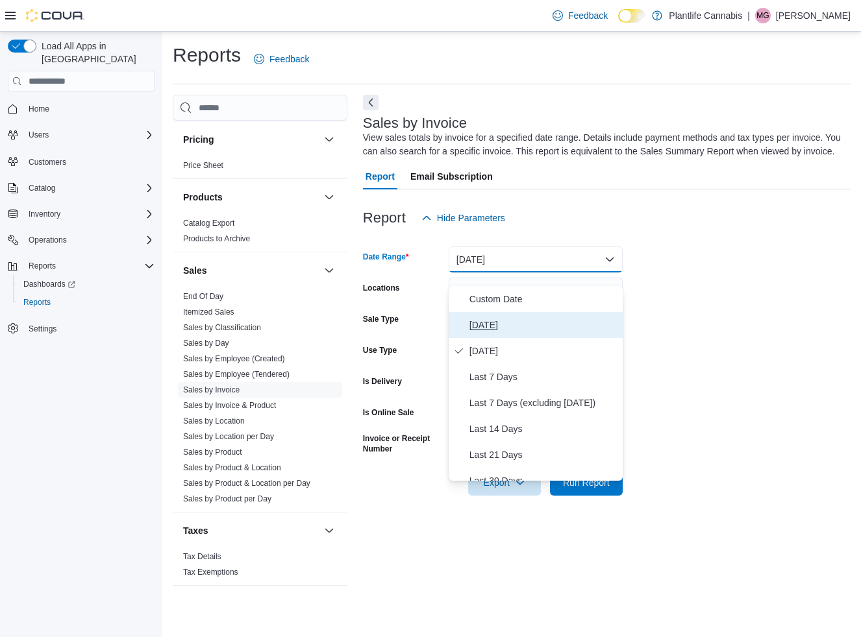
click at [483, 321] on span "[DATE]" at bounding box center [543, 325] width 148 height 16
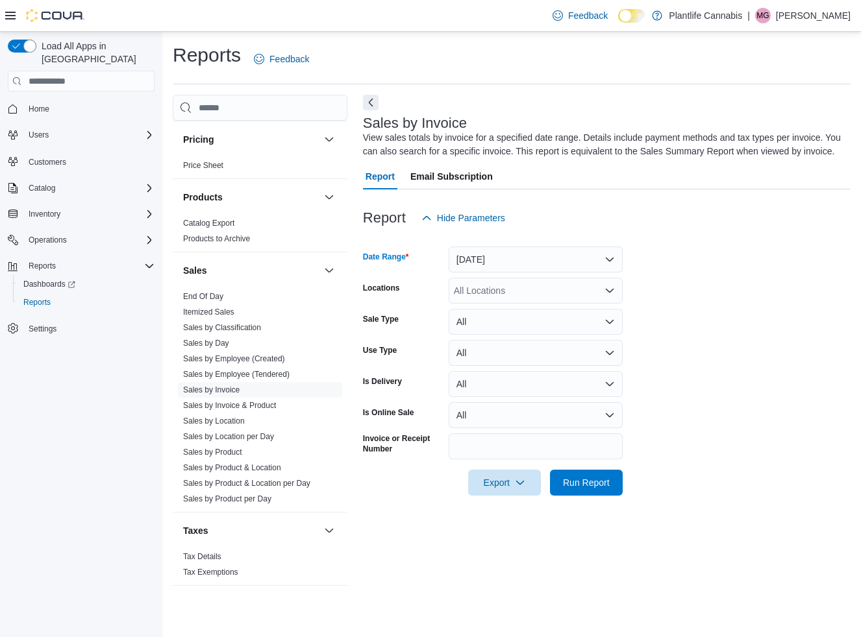
click at [499, 304] on div "All Locations" at bounding box center [535, 291] width 174 height 26
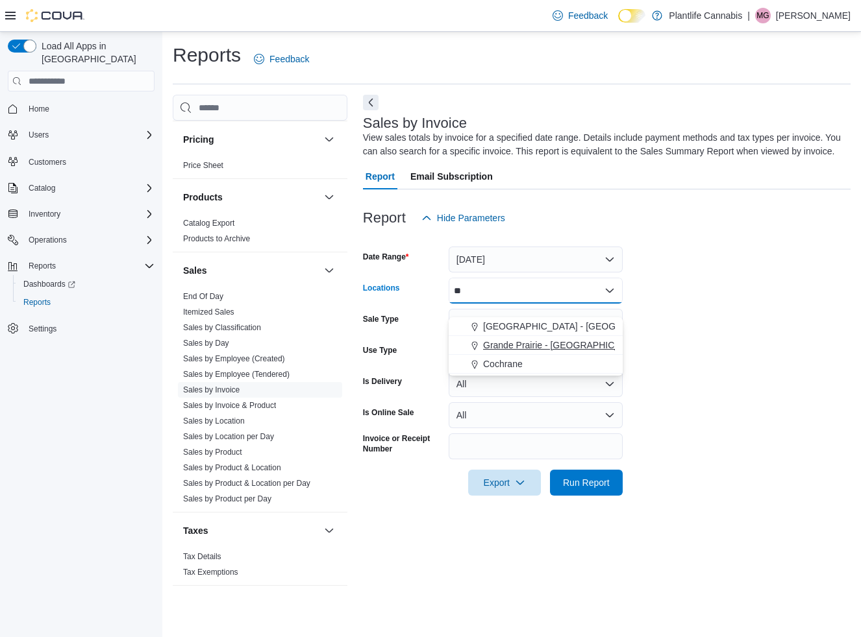
type input "**"
click at [540, 345] on span "Grande Prairie - [GEOGRAPHIC_DATA]" at bounding box center [564, 345] width 162 height 13
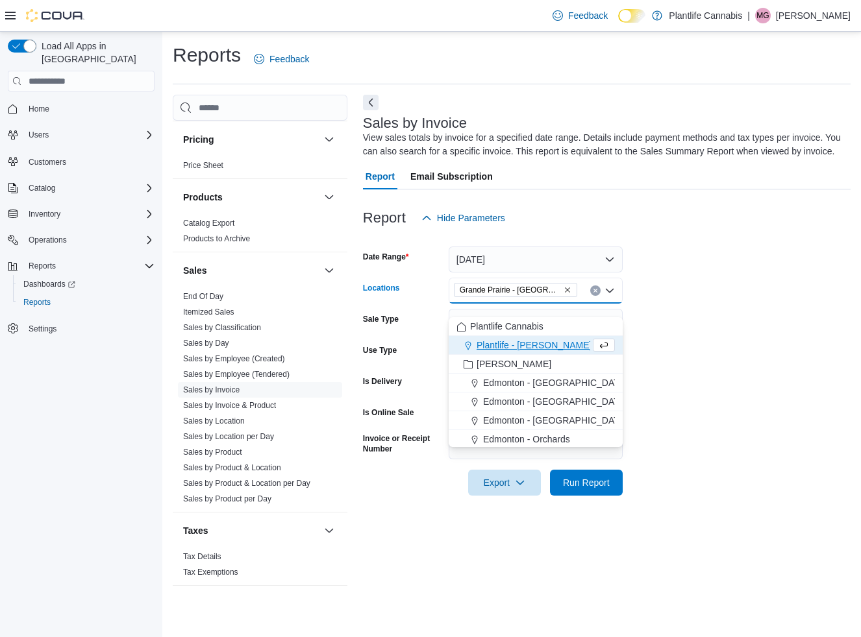
click at [747, 353] on form "Date Range [DATE] Locations [GEOGRAPHIC_DATA] - [GEOGRAPHIC_DATA] Combo box. Se…" at bounding box center [606, 363] width 487 height 265
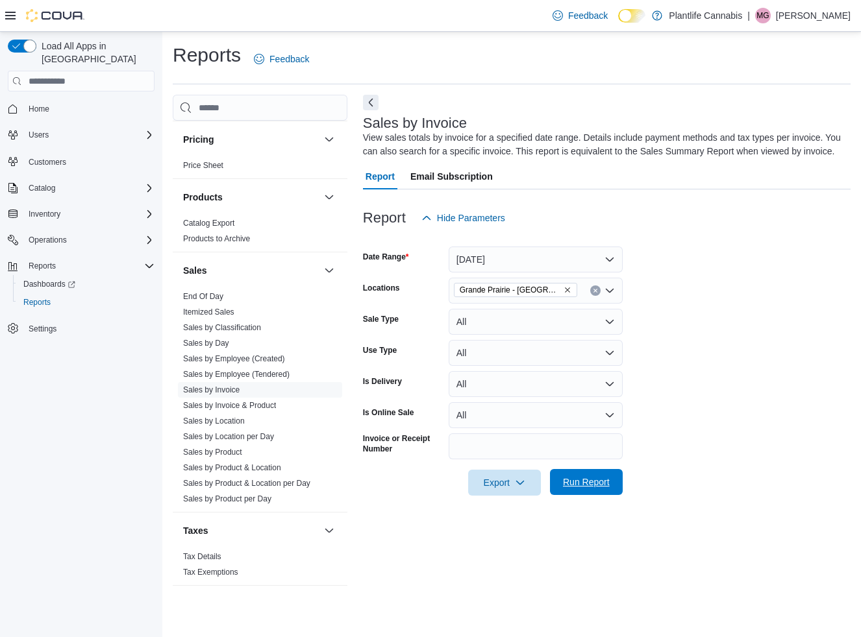
click at [576, 495] on span "Run Report" at bounding box center [585, 482] width 57 height 26
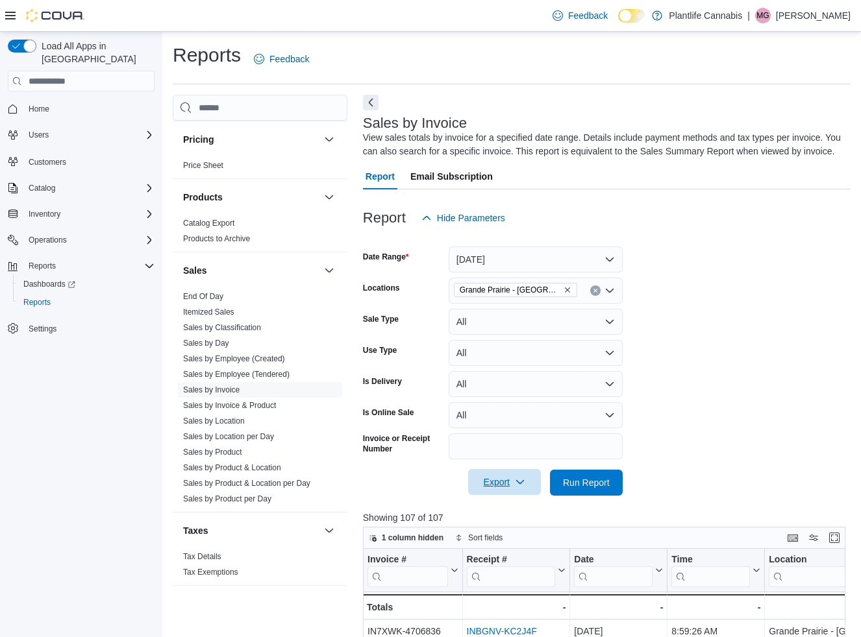
click at [502, 495] on span "Export" at bounding box center [504, 482] width 57 height 26
click at [508, 516] on button "Export to Excel" at bounding box center [505, 522] width 74 height 26
click at [229, 373] on link "Sales by Employee (Tendered)" at bounding box center [236, 374] width 106 height 9
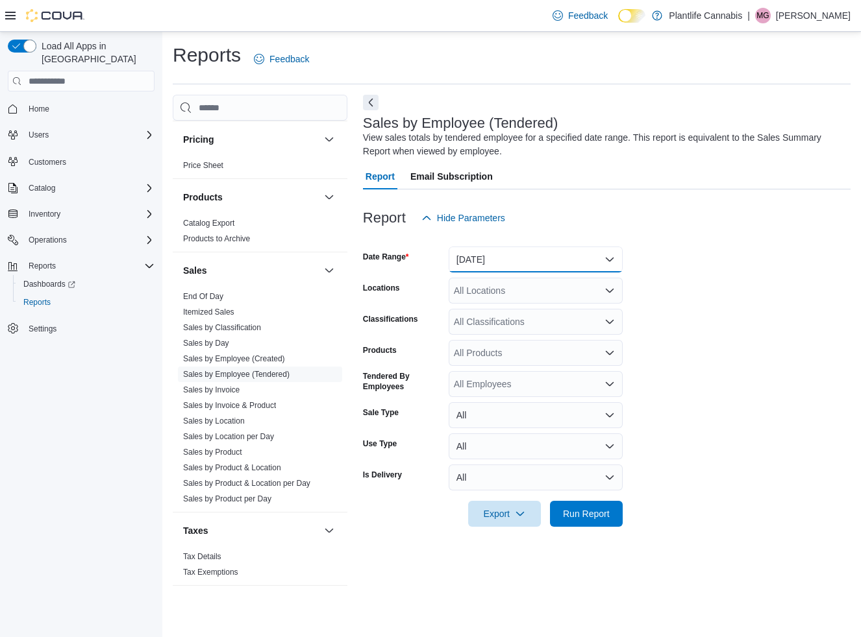
click at [554, 263] on button "[DATE]" at bounding box center [535, 260] width 174 height 26
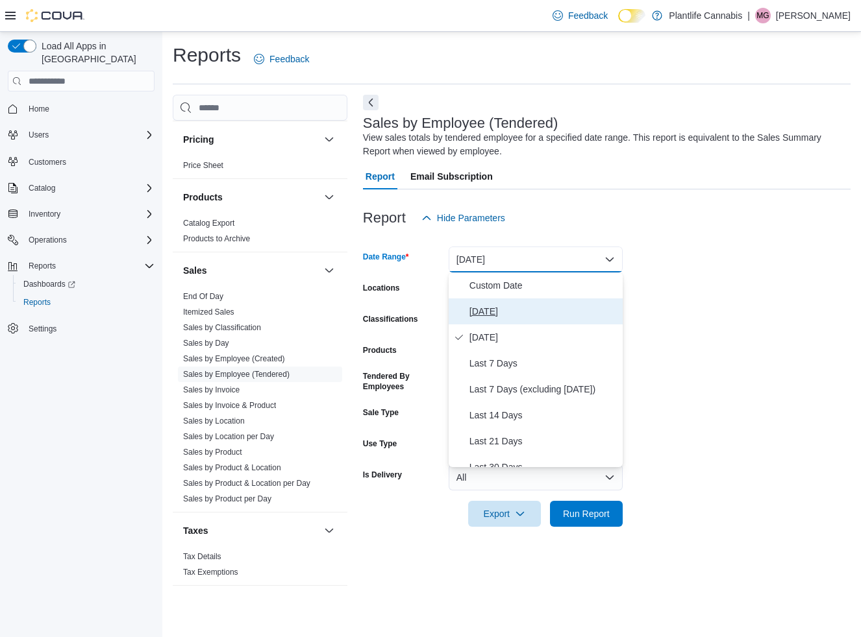
click at [488, 304] on span "[DATE]" at bounding box center [543, 312] width 148 height 16
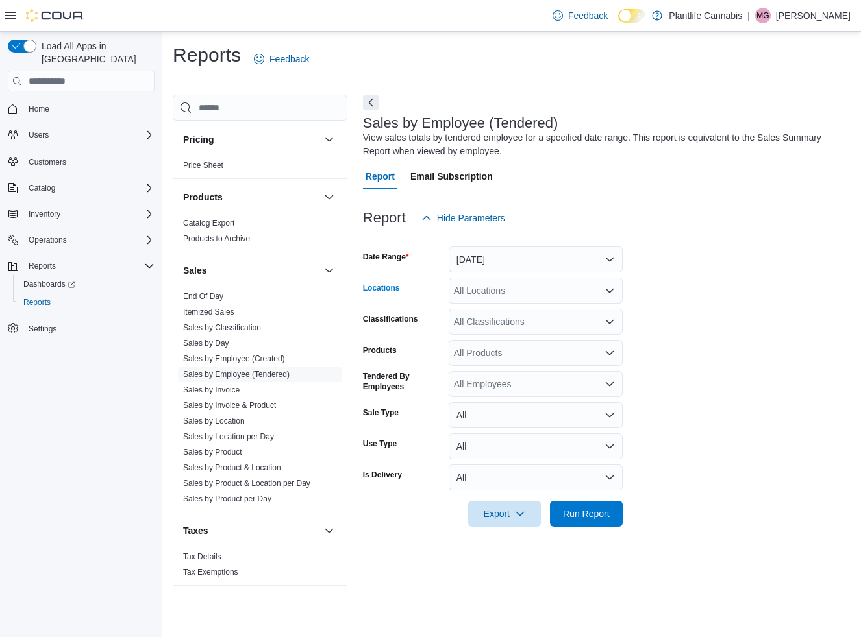
click at [526, 292] on div "All Locations" at bounding box center [535, 291] width 174 height 26
drag, startPoint x: 727, startPoint y: 317, endPoint x: 629, endPoint y: 454, distance: 168.8
click at [727, 318] on form "Date Range [DATE] Locations All Locations Classifications All Classifications P…" at bounding box center [606, 379] width 487 height 296
click at [583, 513] on span "Run Report" at bounding box center [586, 513] width 47 height 13
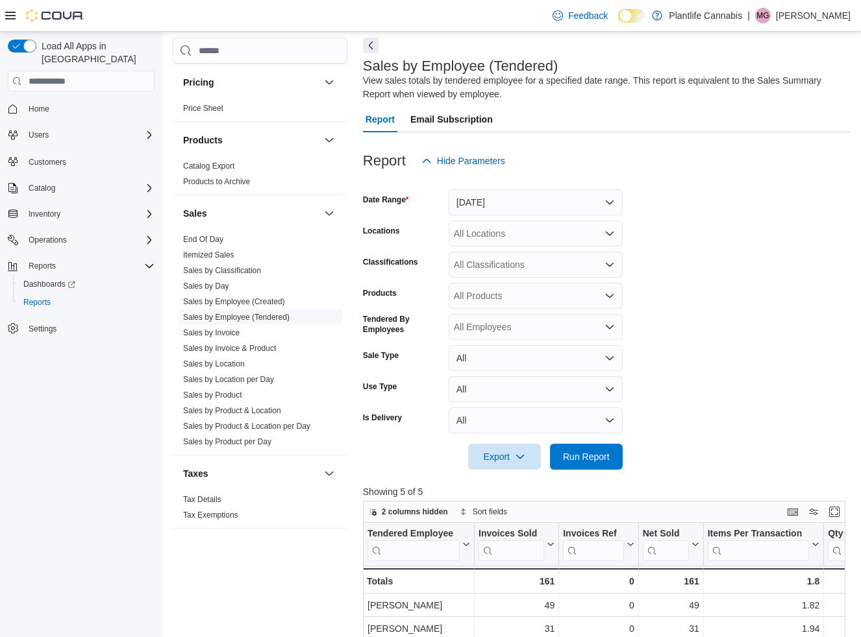
scroll to position [55, 0]
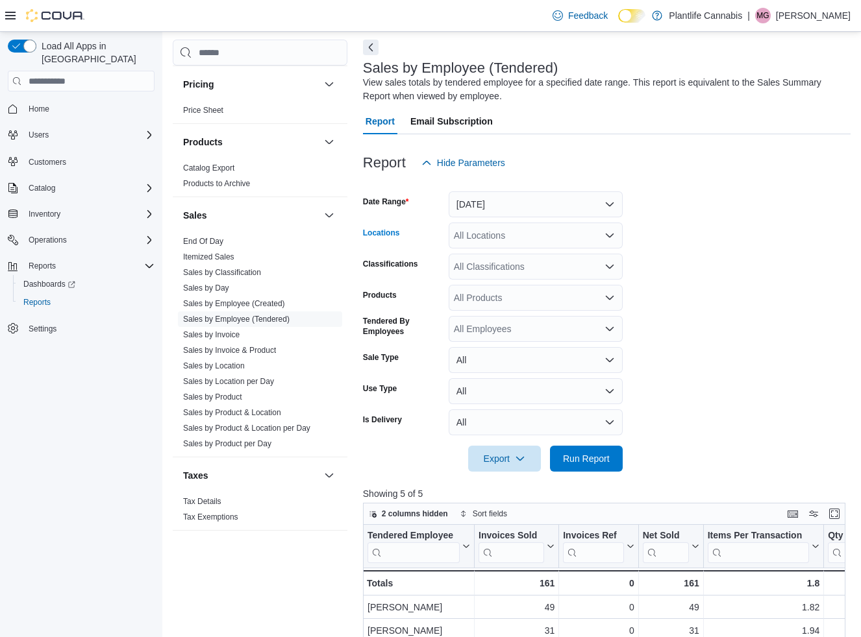
click at [520, 238] on div "All Locations" at bounding box center [535, 236] width 174 height 26
type input "***"
click at [559, 254] on span "Grande Prairie - [GEOGRAPHIC_DATA]" at bounding box center [564, 257] width 162 height 13
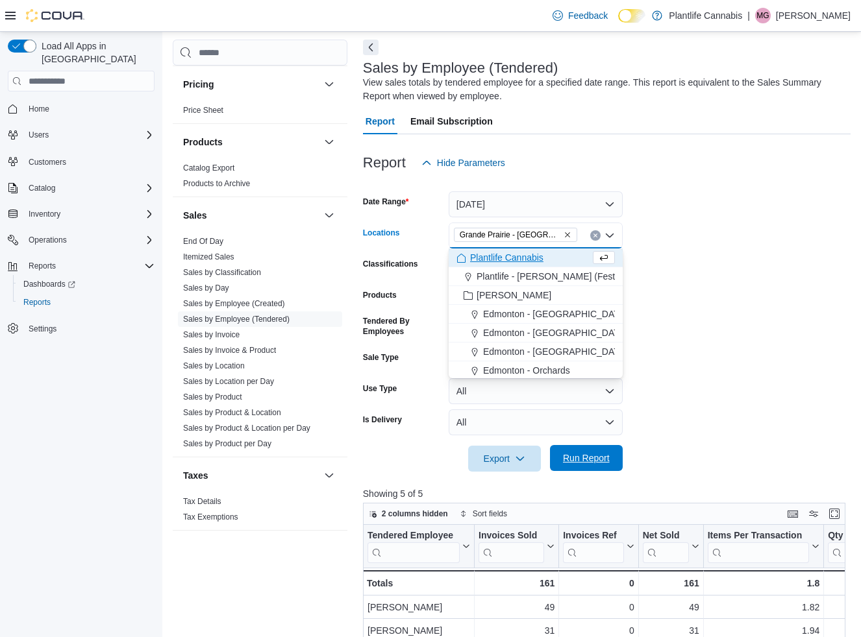
click at [591, 464] on span "Run Report" at bounding box center [585, 458] width 57 height 26
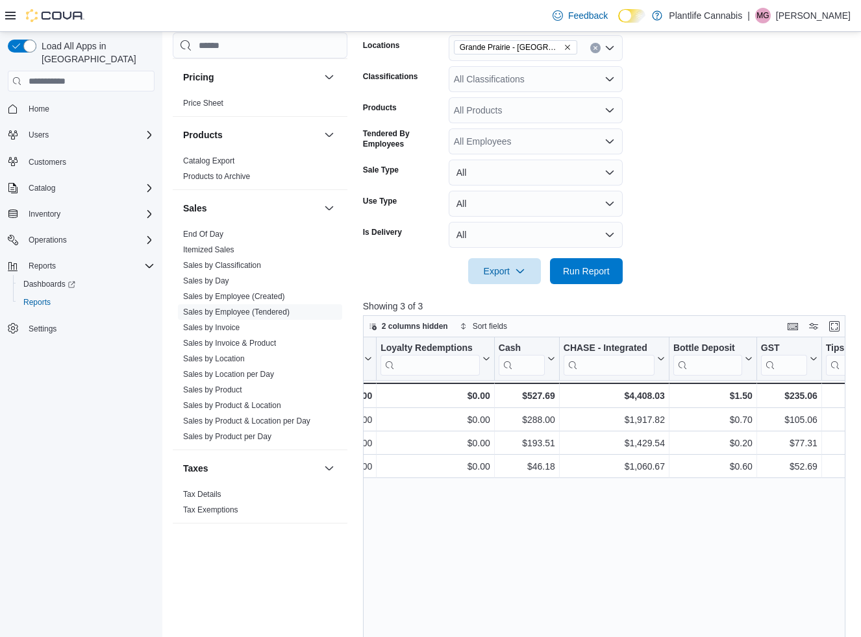
scroll to position [0, 1431]
drag, startPoint x: 581, startPoint y: 273, endPoint x: 535, endPoint y: 344, distance: 85.0
click at [582, 273] on span "Run Report" at bounding box center [586, 271] width 47 height 13
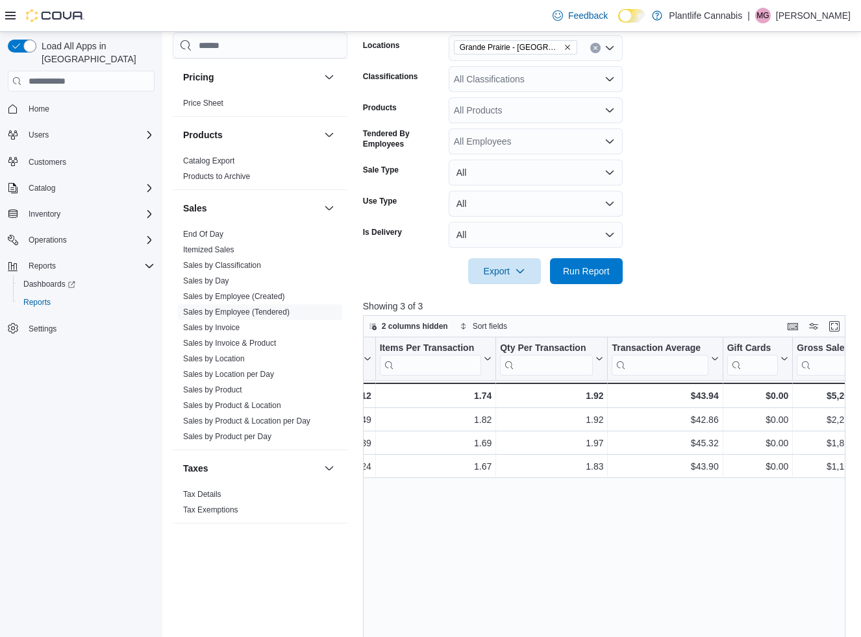
scroll to position [0, 358]
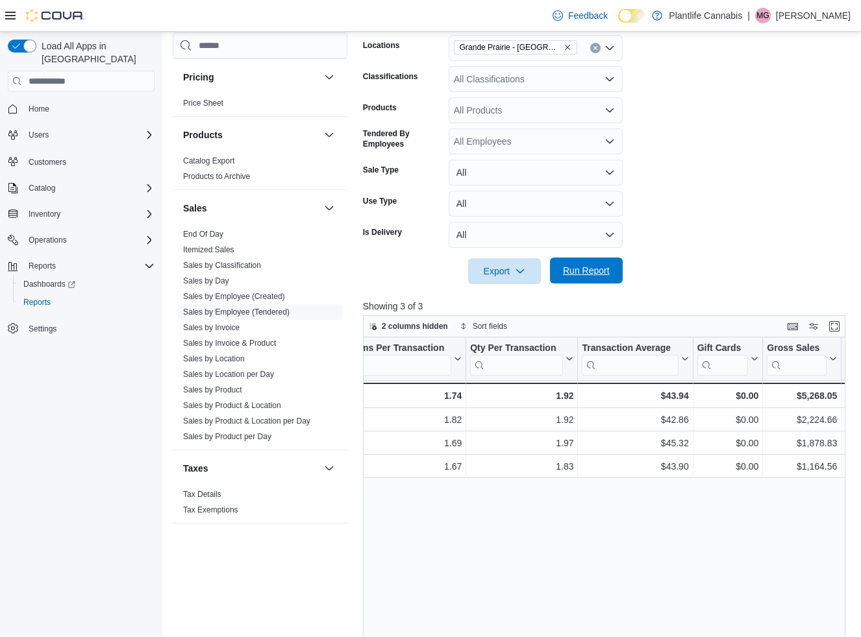
click at [574, 268] on span "Run Report" at bounding box center [586, 270] width 47 height 13
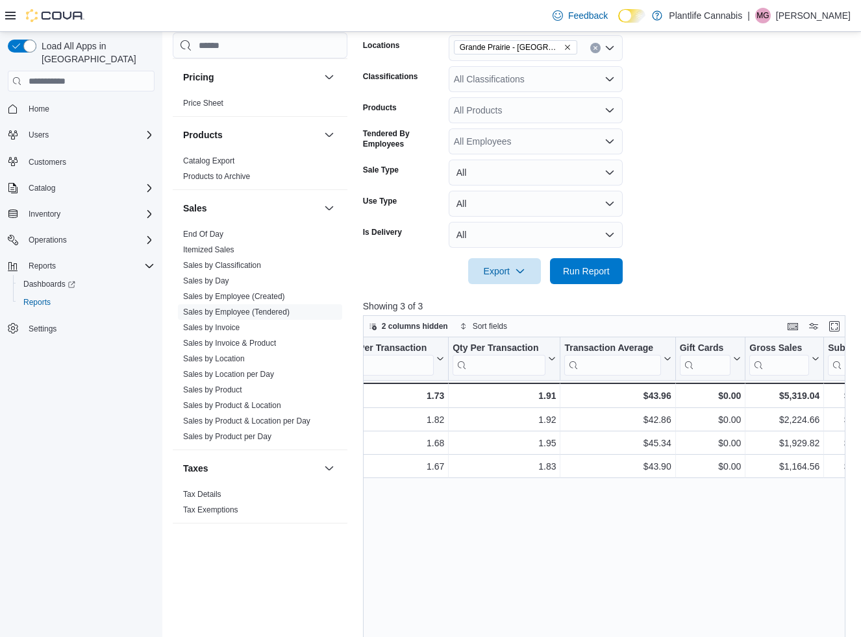
scroll to position [0, 380]
click at [541, 83] on div "All Classifications" at bounding box center [535, 79] width 174 height 26
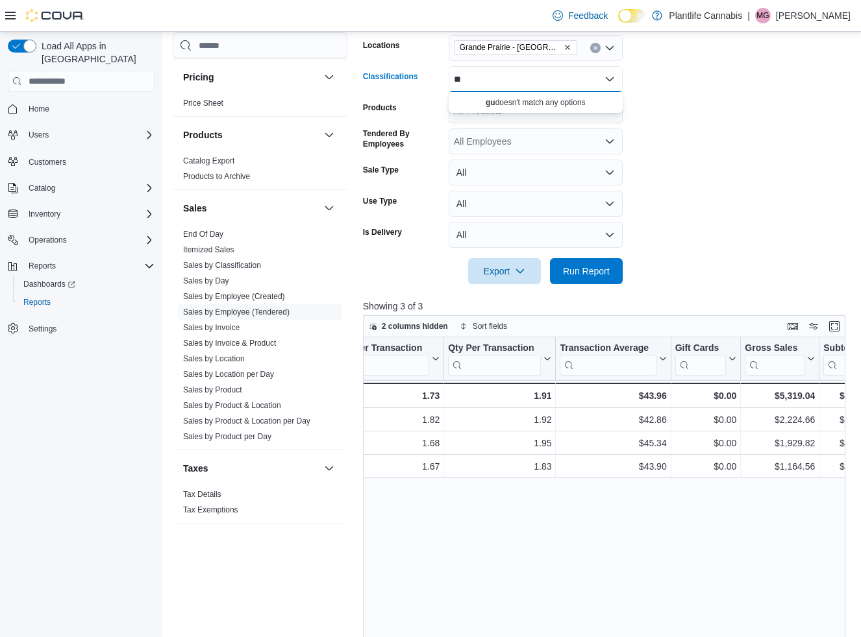
type input "*"
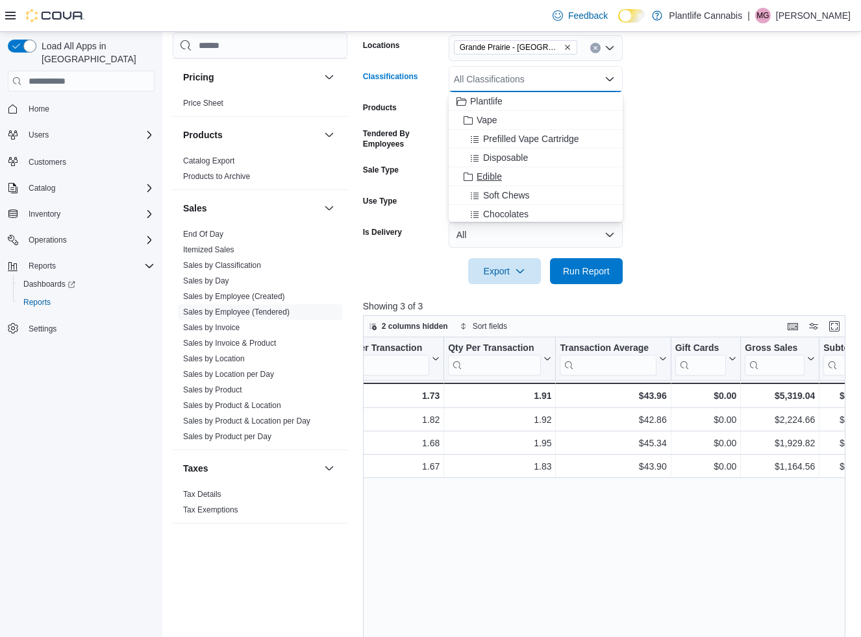
click at [522, 178] on div "Edible" at bounding box center [535, 176] width 158 height 13
click at [589, 269] on span "Run Report" at bounding box center [586, 270] width 47 height 13
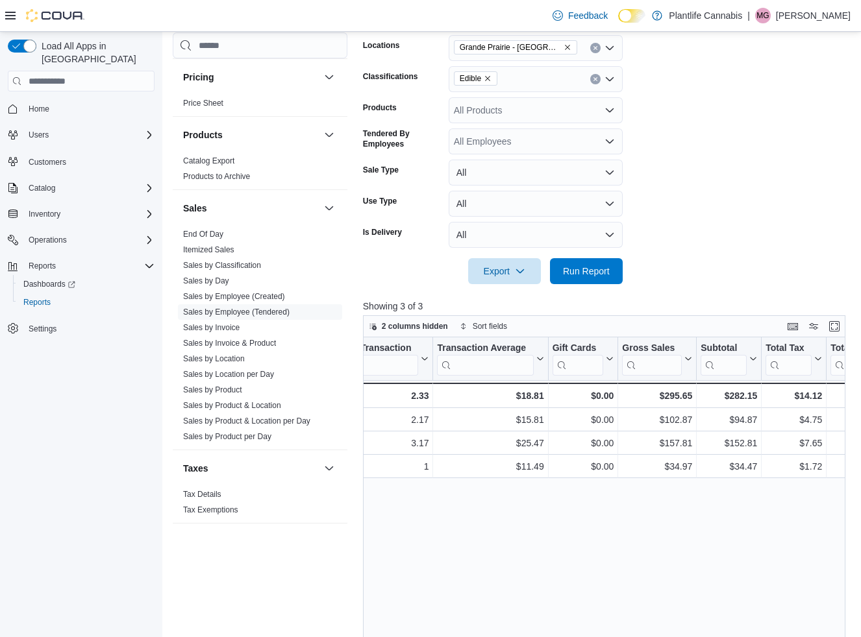
scroll to position [0, 507]
click at [595, 78] on icon "Clear input" at bounding box center [594, 79] width 3 height 3
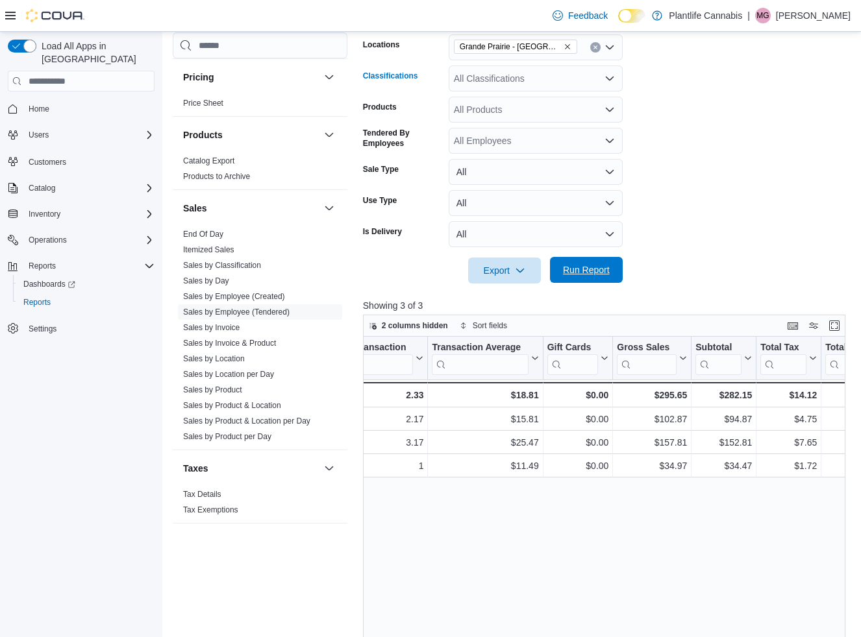
click at [582, 267] on span "Run Report" at bounding box center [586, 269] width 47 height 13
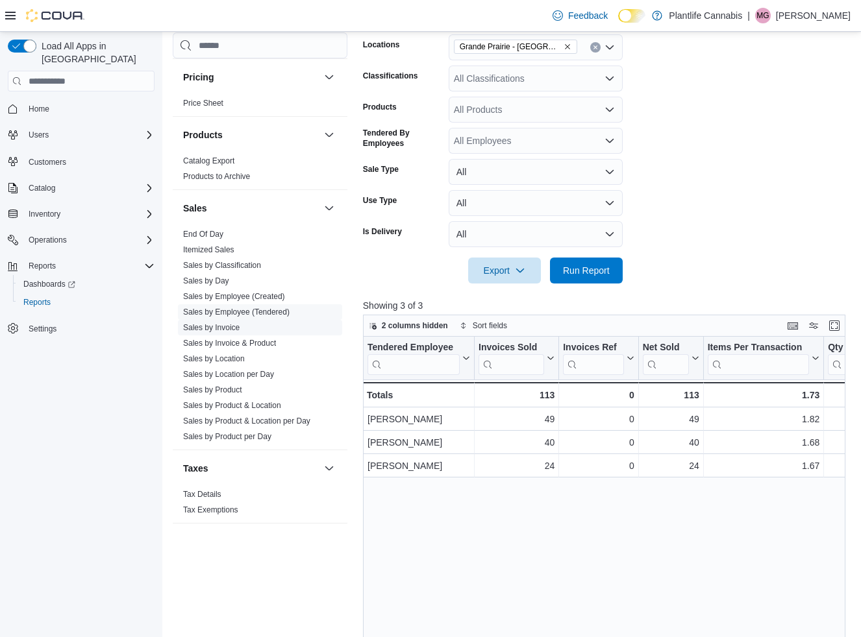
click at [246, 328] on span "Sales by Invoice" at bounding box center [260, 328] width 164 height 16
click at [227, 326] on link "Sales by Invoice" at bounding box center [211, 327] width 56 height 9
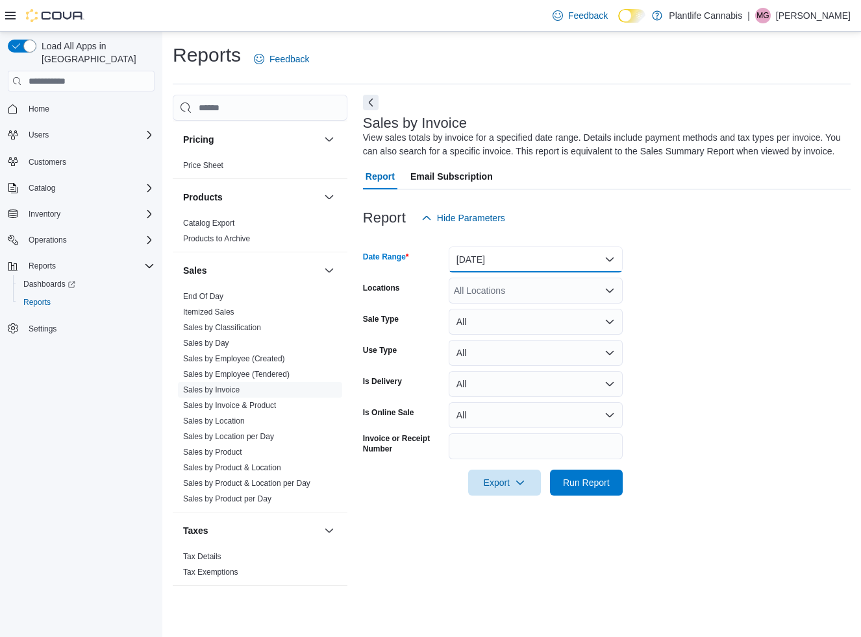
click at [496, 273] on button "[DATE]" at bounding box center [535, 260] width 174 height 26
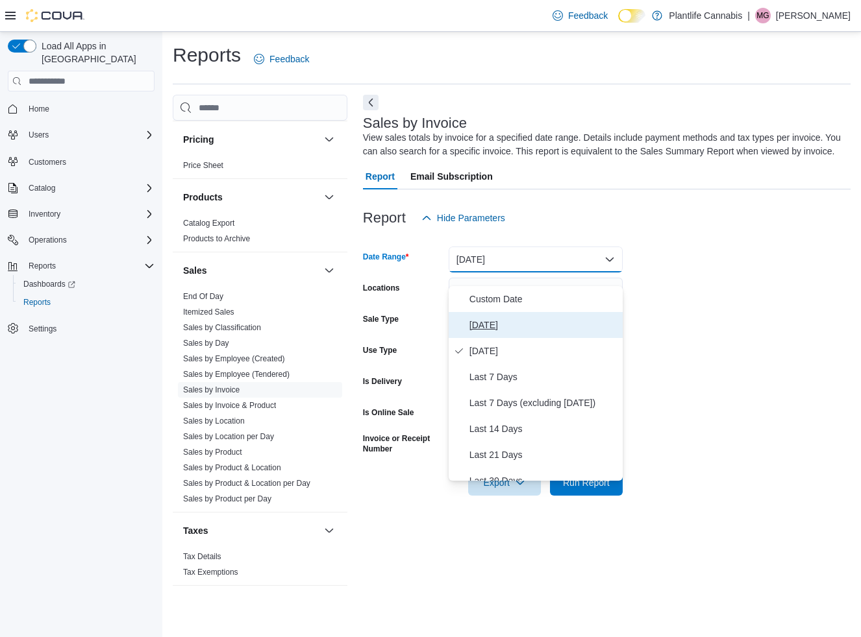
click at [495, 327] on span "[DATE]" at bounding box center [543, 325] width 148 height 16
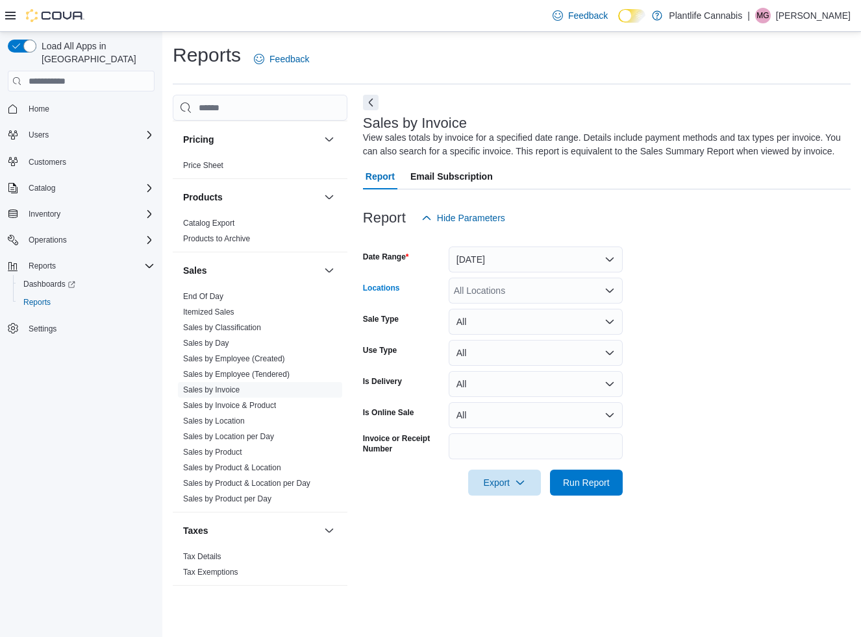
click at [495, 302] on div "All Locations" at bounding box center [535, 291] width 174 height 26
type input "***"
click at [501, 324] on span "Grande Prairie - [GEOGRAPHIC_DATA]" at bounding box center [564, 326] width 162 height 13
click at [532, 495] on span "Export" at bounding box center [504, 482] width 57 height 26
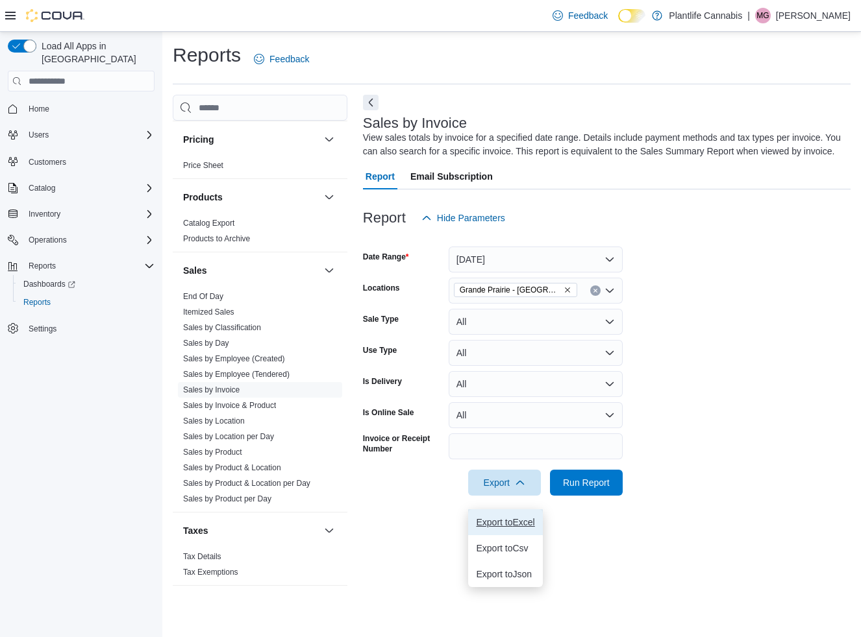
click at [513, 521] on span "Export to Excel" at bounding box center [505, 522] width 58 height 10
click at [251, 371] on link "Sales by Employee (Tendered)" at bounding box center [236, 374] width 106 height 9
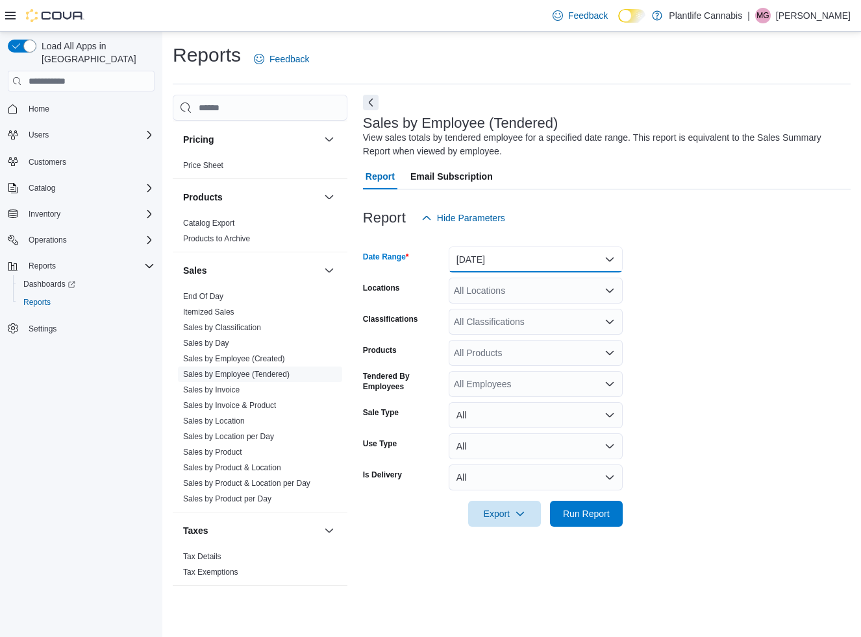
click at [520, 267] on button "[DATE]" at bounding box center [535, 260] width 174 height 26
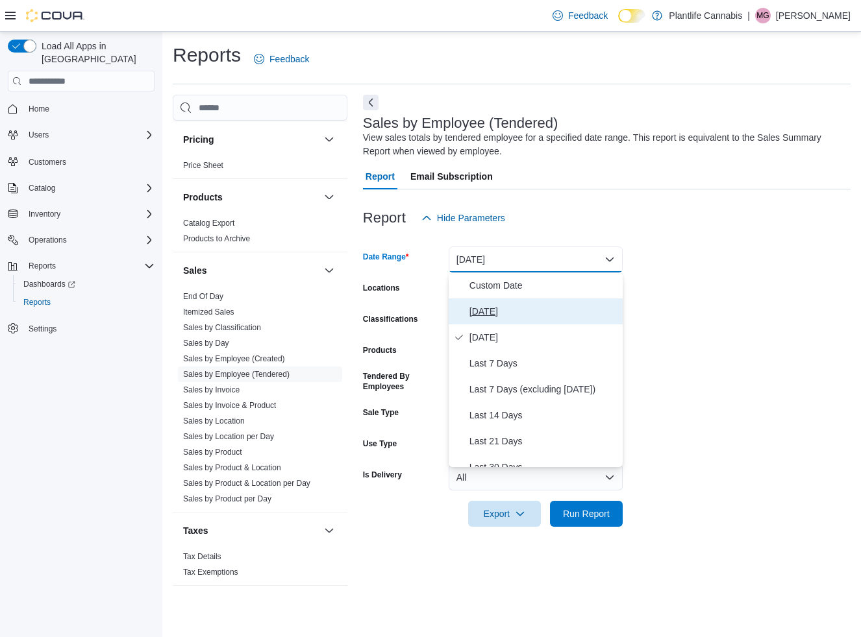
click at [513, 312] on span "[DATE]" at bounding box center [543, 312] width 148 height 16
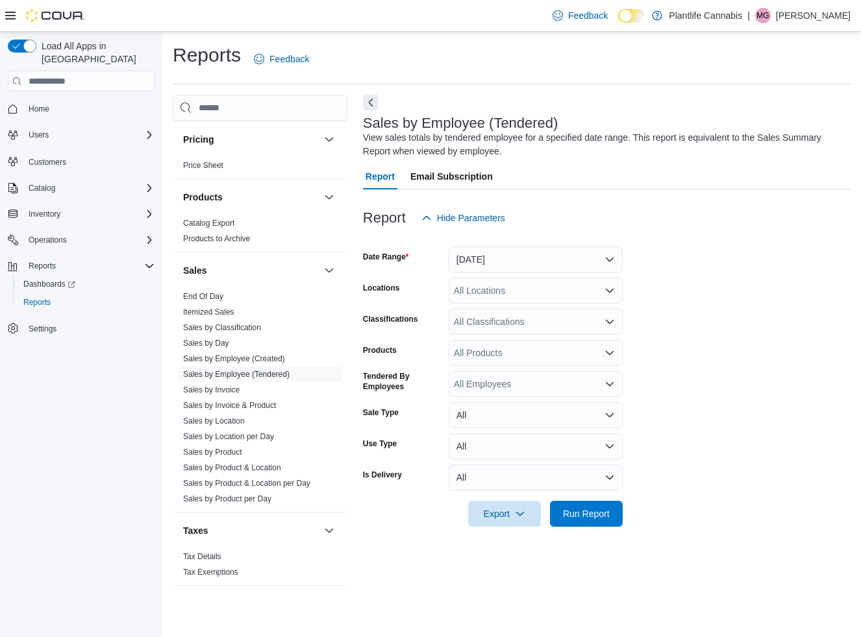
click at [511, 288] on div "All Locations" at bounding box center [535, 291] width 174 height 26
type input "*"
type input "***"
click at [512, 314] on span "Grande Prairie - [GEOGRAPHIC_DATA]" at bounding box center [564, 312] width 162 height 13
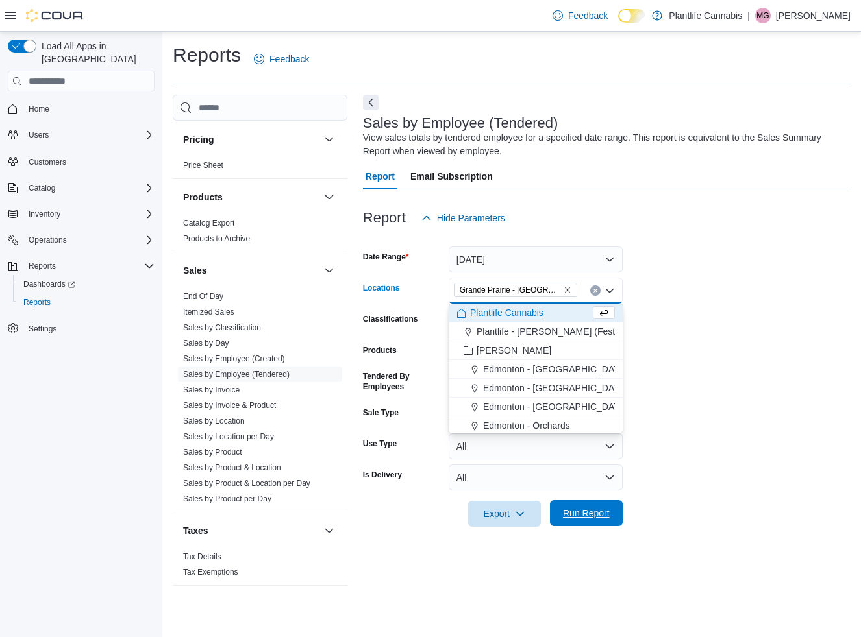
click at [570, 514] on span "Run Report" at bounding box center [586, 513] width 47 height 13
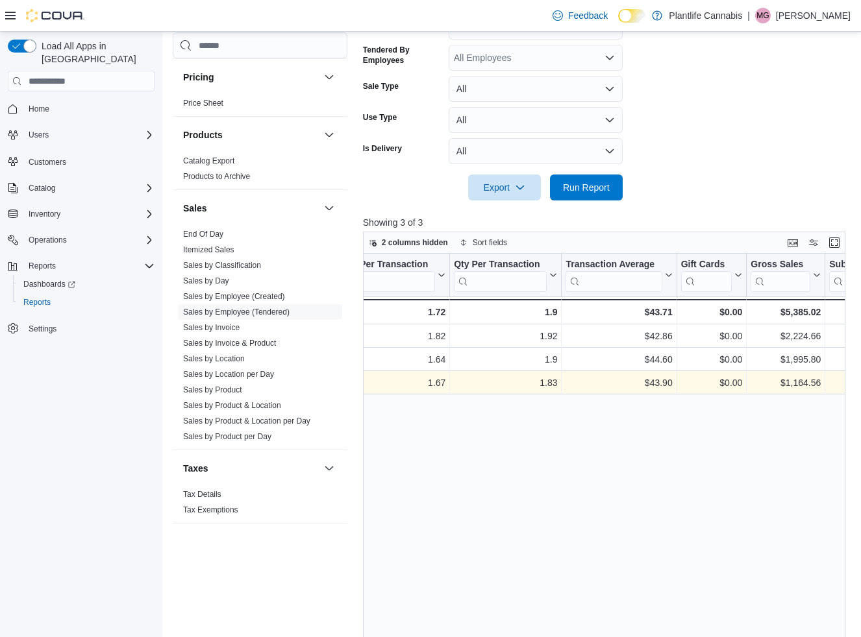
scroll to position [0, 379]
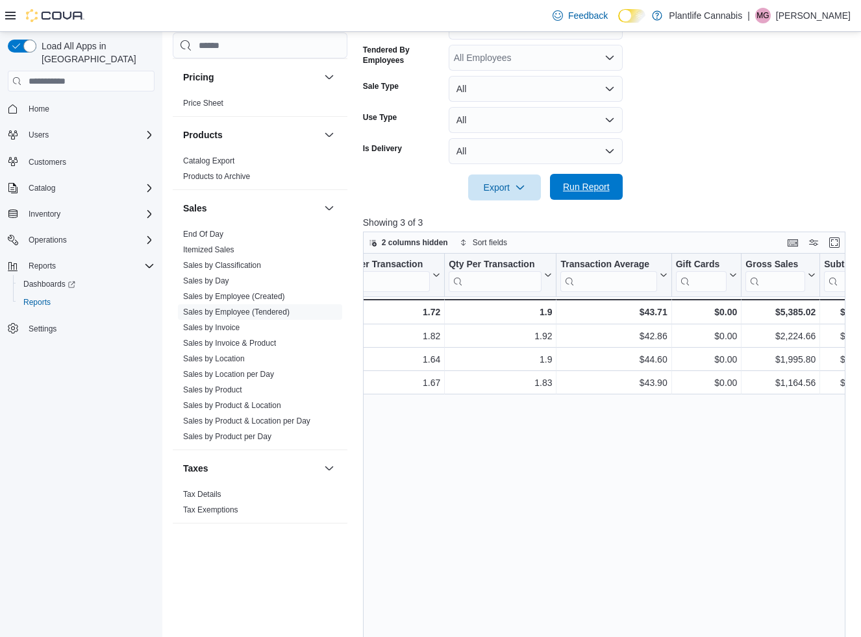
click at [574, 189] on span "Run Report" at bounding box center [586, 186] width 47 height 13
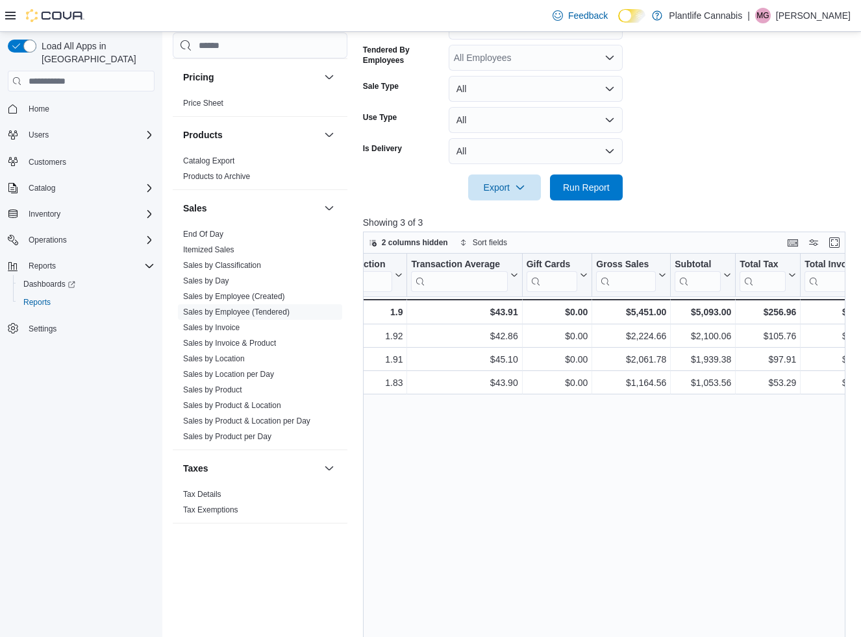
scroll to position [0, 534]
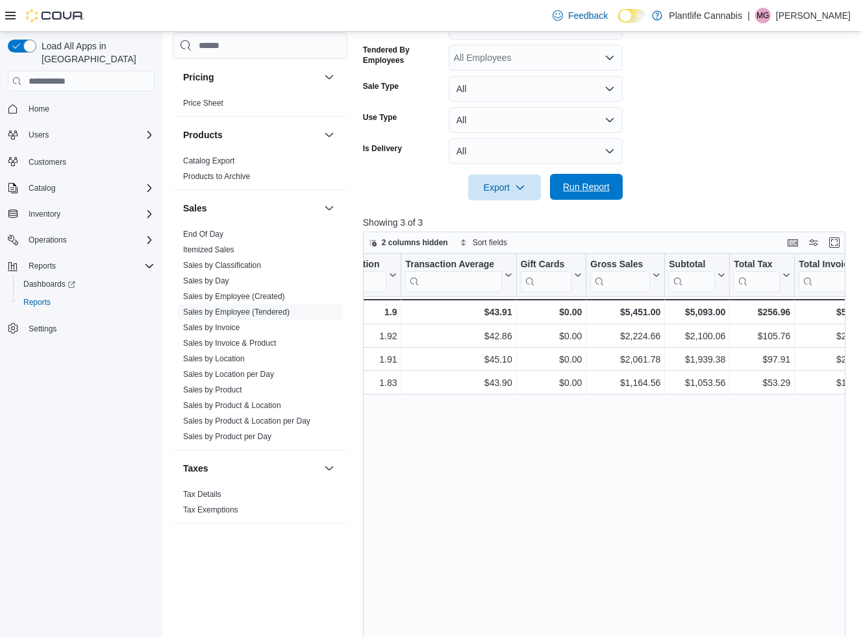
click at [598, 175] on div "Export Run Report" at bounding box center [493, 188] width 260 height 26
click at [596, 182] on span "Run Report" at bounding box center [586, 186] width 47 height 13
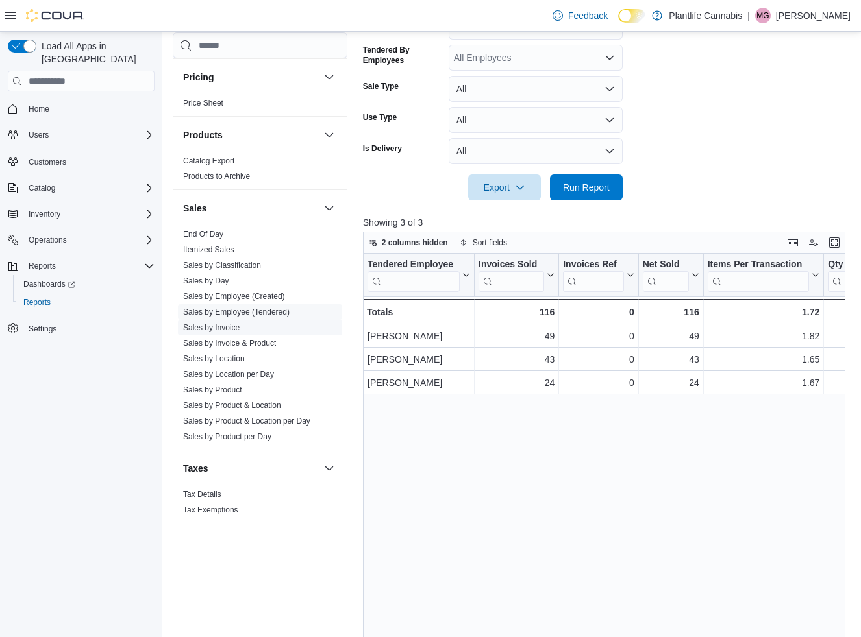
drag, startPoint x: 232, startPoint y: 332, endPoint x: 222, endPoint y: 329, distance: 10.7
click at [231, 331] on span "Sales by Invoice" at bounding box center [211, 328] width 56 height 10
click at [232, 326] on link "Sales by Invoice" at bounding box center [211, 327] width 56 height 9
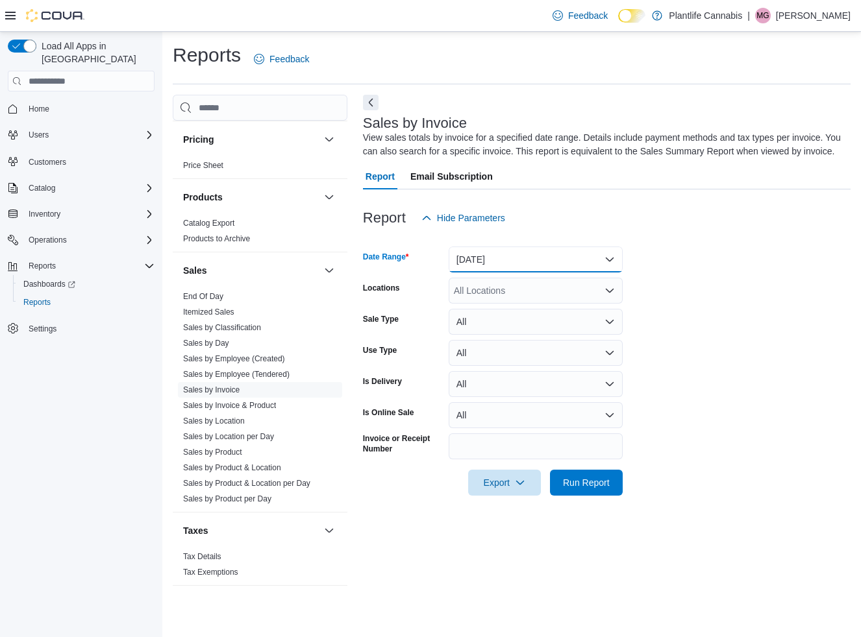
click at [472, 269] on button "[DATE]" at bounding box center [535, 260] width 174 height 26
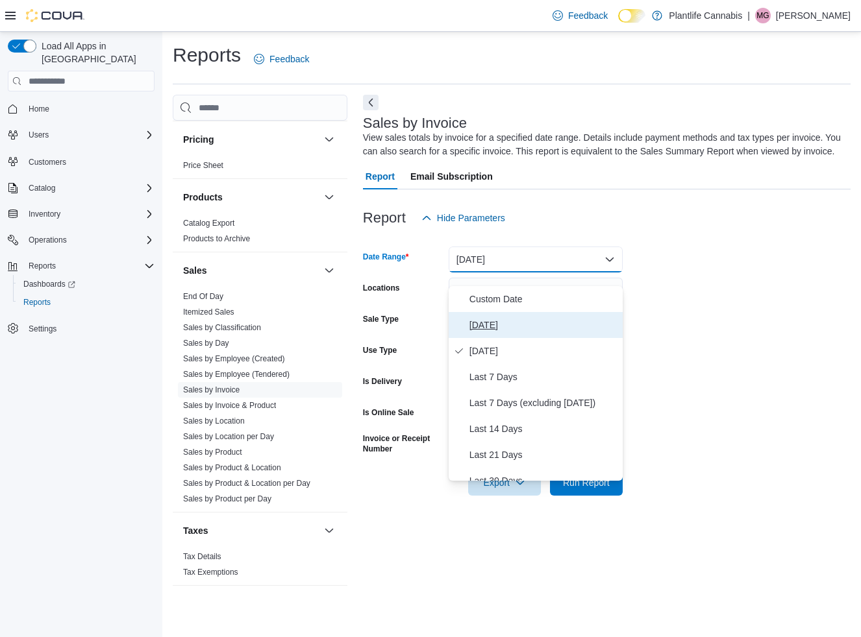
click at [477, 319] on span "[DATE]" at bounding box center [543, 325] width 148 height 16
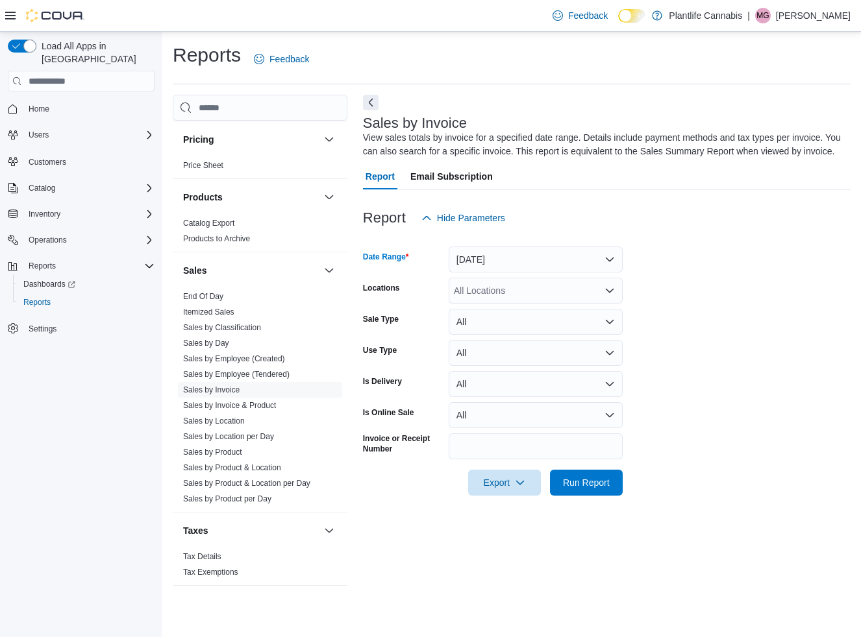
click at [483, 302] on div "All Locations" at bounding box center [535, 291] width 174 height 26
type input "***"
click at [495, 326] on span "Grande Prairie - [GEOGRAPHIC_DATA]" at bounding box center [564, 326] width 162 height 13
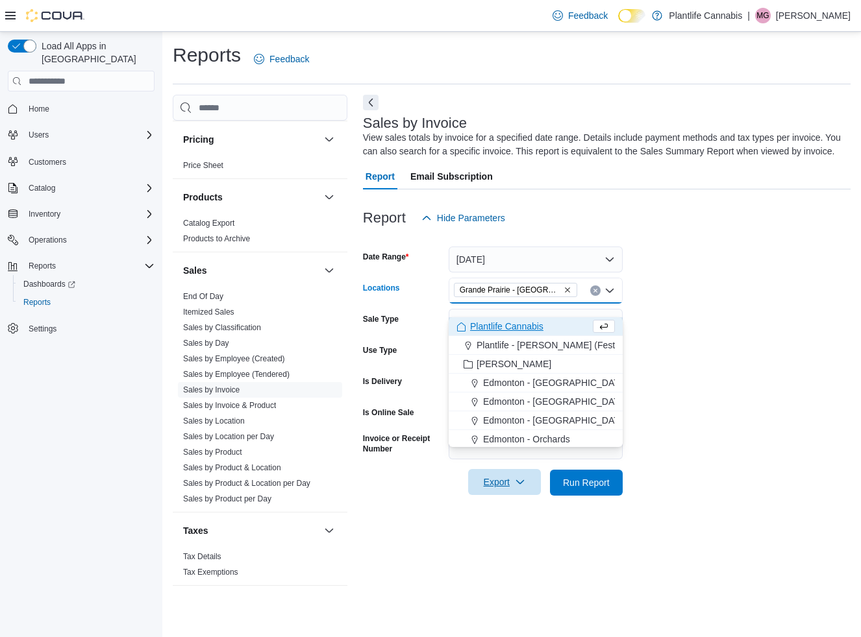
click at [531, 492] on span "Export" at bounding box center [504, 482] width 57 height 26
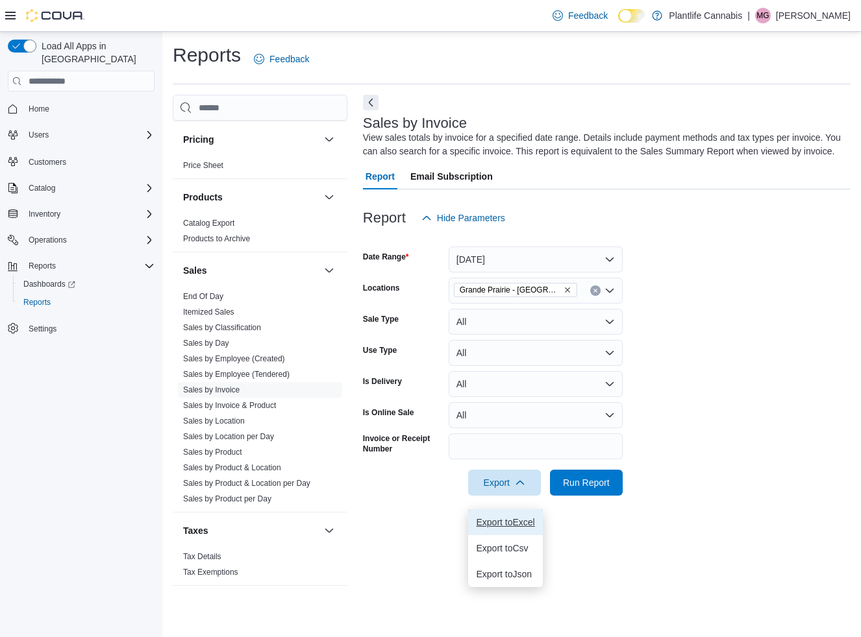
click at [477, 528] on span "Export to Excel" at bounding box center [505, 522] width 58 height 10
click at [243, 370] on link "Sales by Employee (Tendered)" at bounding box center [236, 374] width 106 height 9
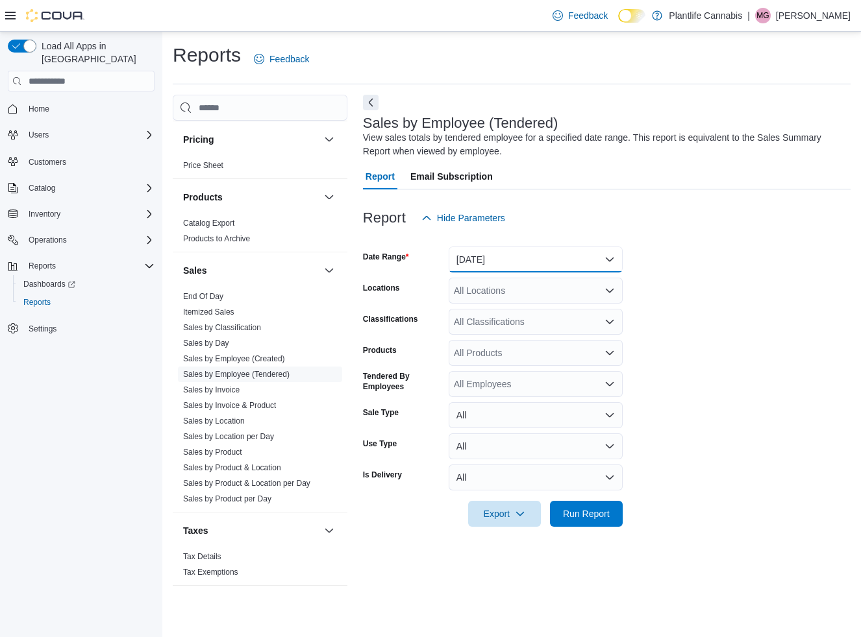
click at [476, 252] on button "[DATE]" at bounding box center [535, 260] width 174 height 26
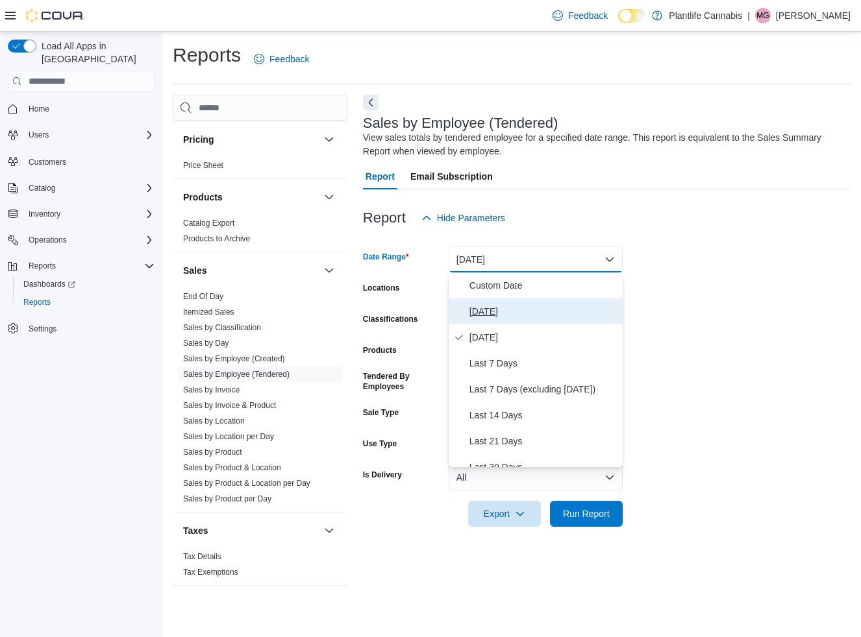
click at [482, 307] on span "[DATE]" at bounding box center [543, 312] width 148 height 16
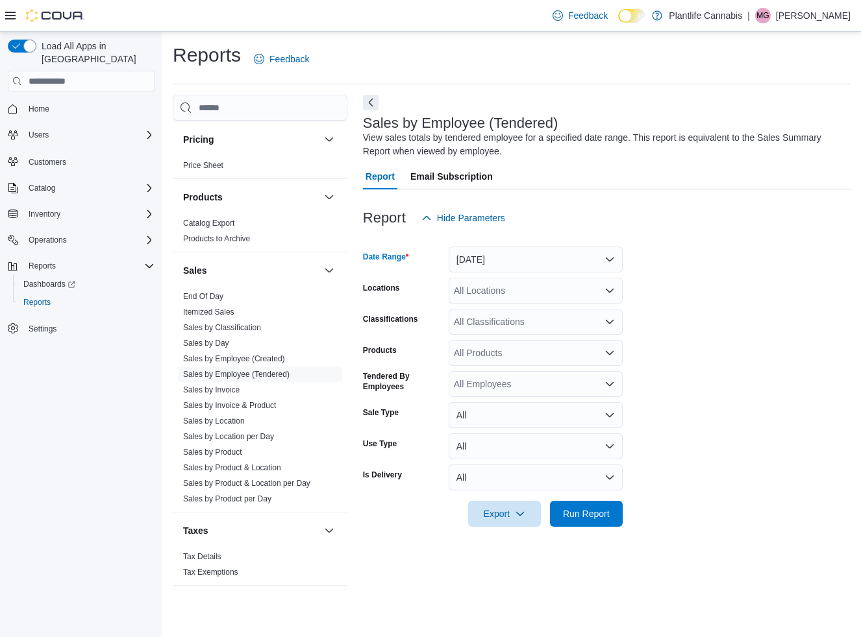
click at [480, 287] on div "All Locations" at bounding box center [535, 291] width 174 height 26
type input "***"
click at [495, 312] on span "Grande Prairie - [GEOGRAPHIC_DATA]" at bounding box center [564, 312] width 162 height 13
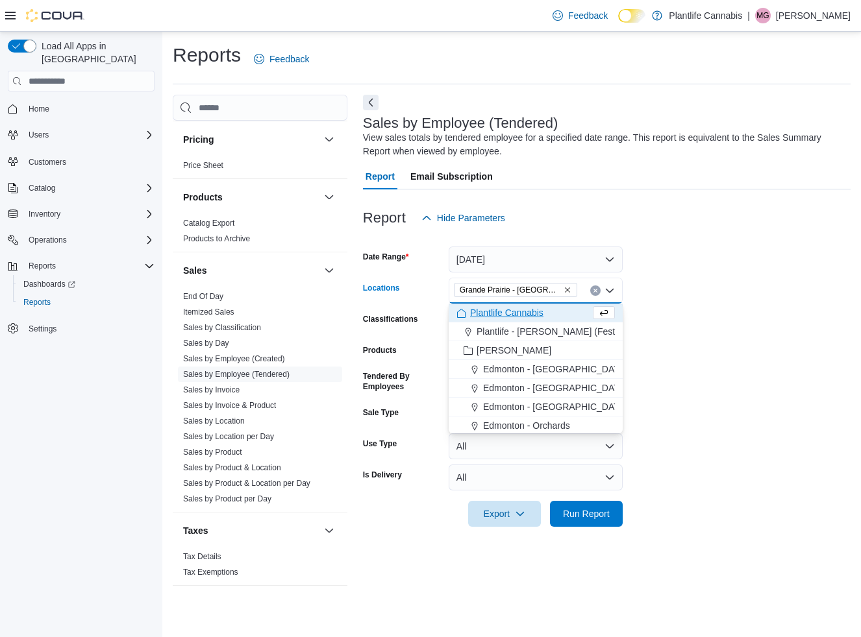
click at [665, 325] on form "Date Range [DATE] Locations [GEOGRAPHIC_DATA] - [GEOGRAPHIC_DATA] Combo box. Se…" at bounding box center [606, 379] width 487 height 296
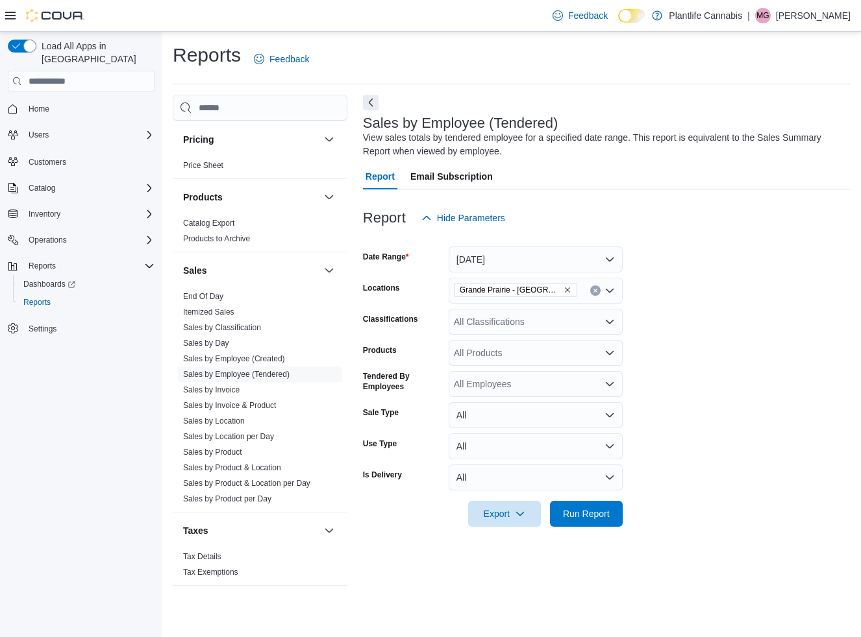
click at [459, 319] on div "All Classifications" at bounding box center [535, 322] width 174 height 26
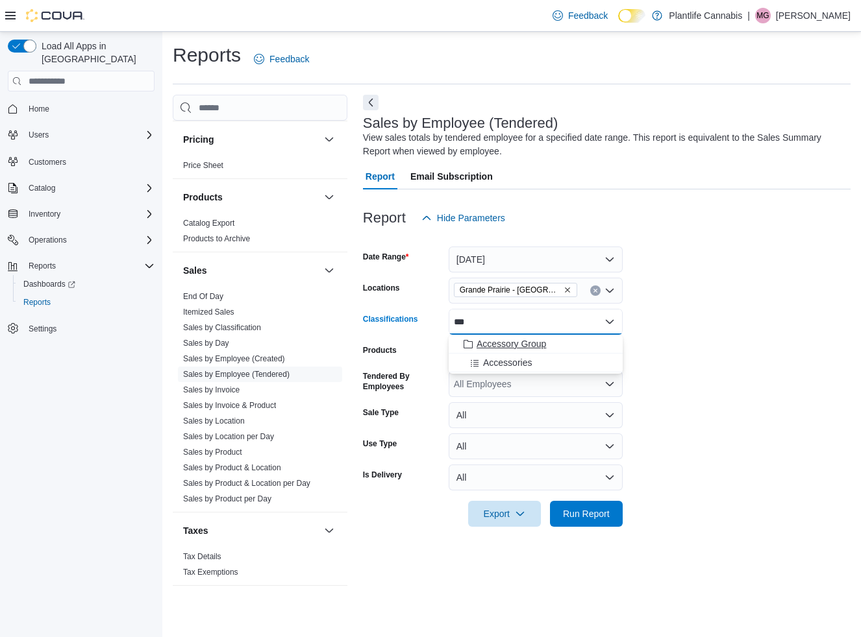
type input "***"
click at [474, 347] on span "Choose from the following options" at bounding box center [470, 343] width 14 height 13
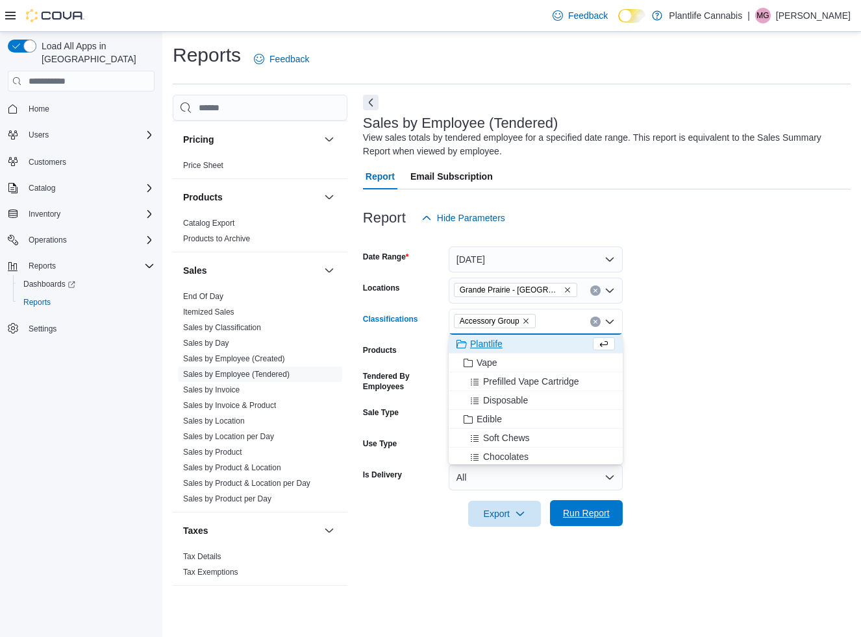
click at [573, 517] on span "Run Report" at bounding box center [586, 513] width 47 height 13
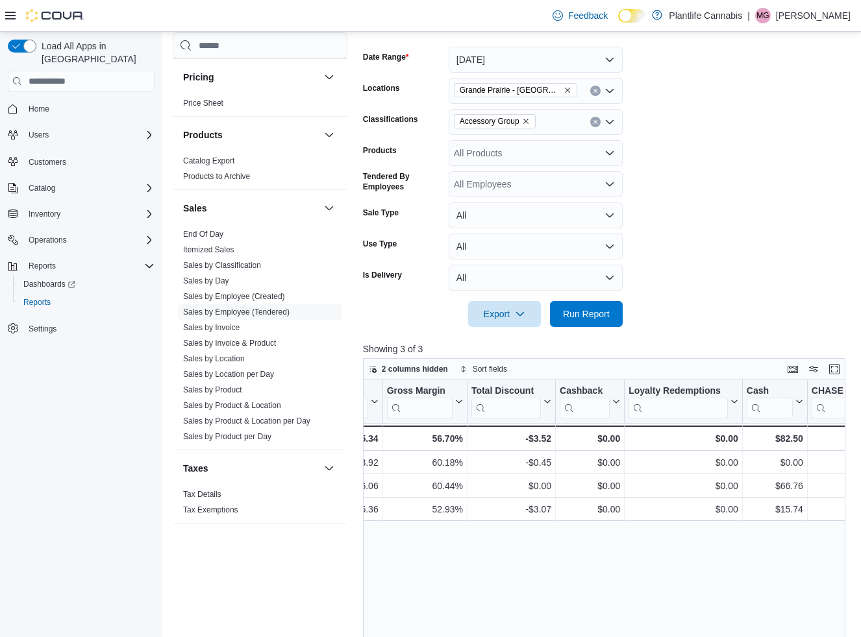
scroll to position [204, 0]
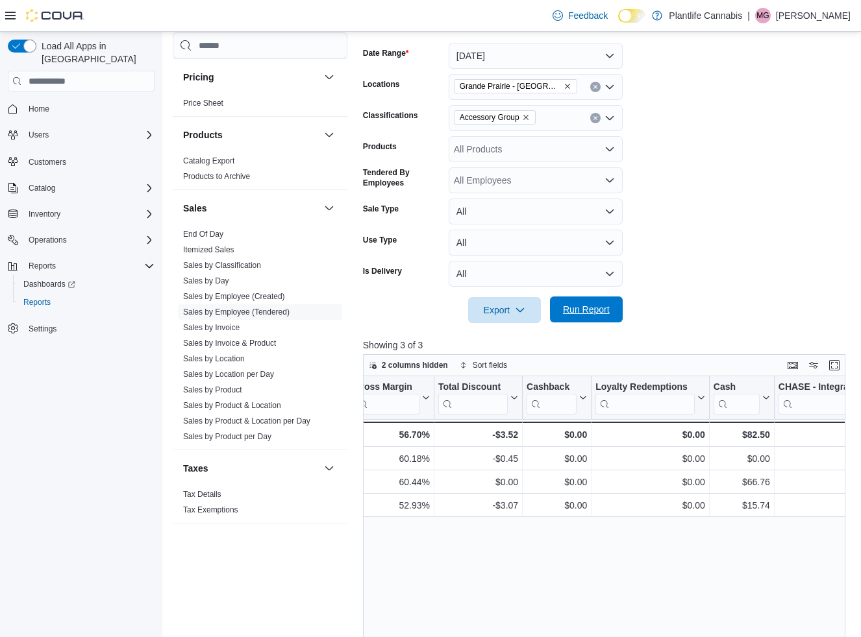
click at [586, 309] on span "Run Report" at bounding box center [586, 309] width 47 height 13
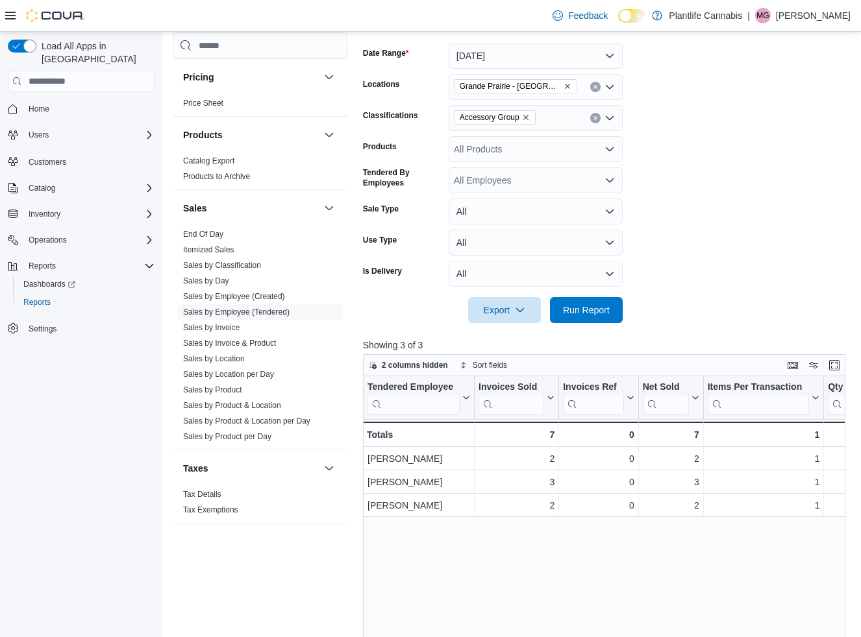
click at [594, 119] on icon "Clear input" at bounding box center [594, 118] width 3 height 3
click at [589, 312] on span "Run Report" at bounding box center [586, 309] width 47 height 13
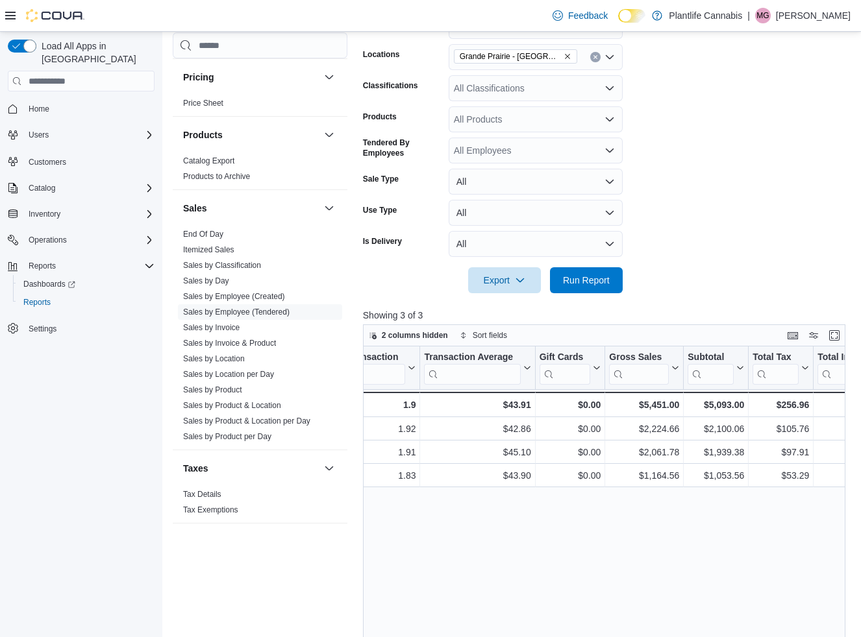
scroll to position [231, 0]
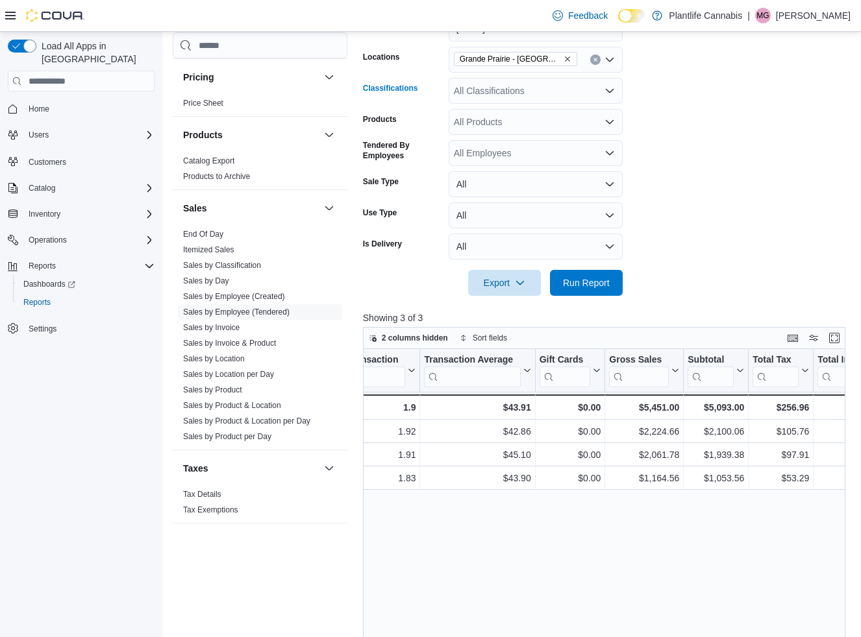
click at [485, 92] on div "All Classifications" at bounding box center [535, 91] width 174 height 26
type input "***"
click at [489, 105] on button "Accessory Group" at bounding box center [535, 113] width 174 height 19
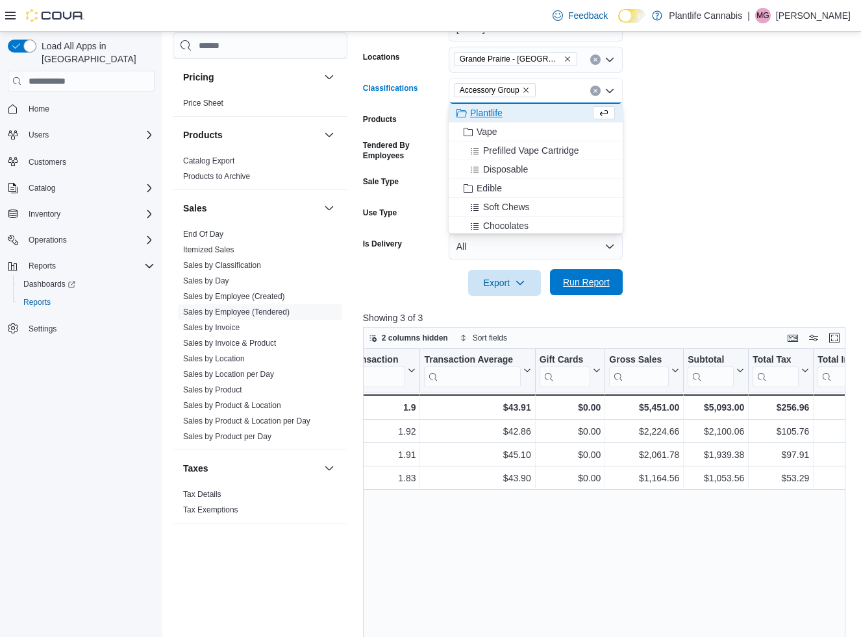
click at [575, 288] on span "Run Report" at bounding box center [585, 282] width 57 height 26
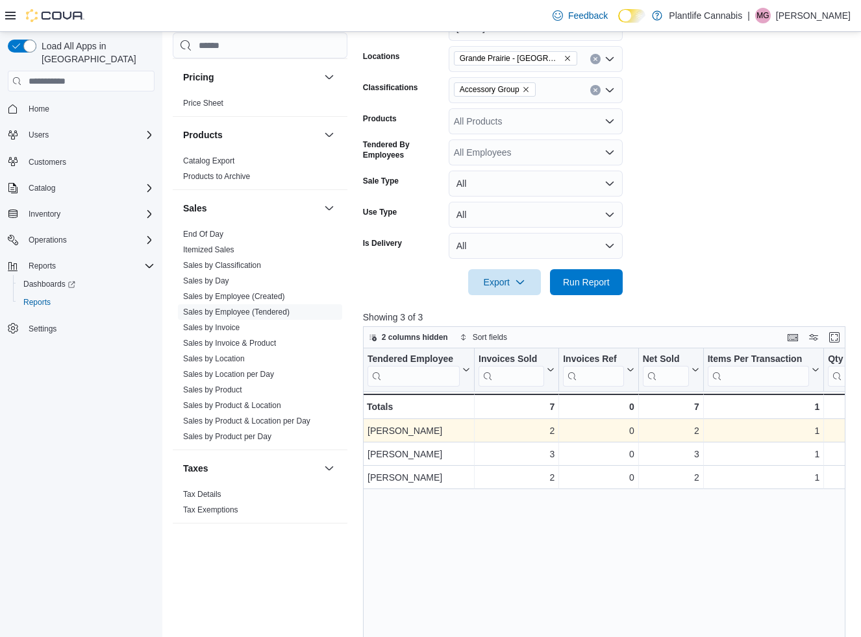
click at [594, 91] on icon "Clear input" at bounding box center [594, 90] width 3 height 3
click at [596, 283] on span "Run Report" at bounding box center [586, 281] width 47 height 13
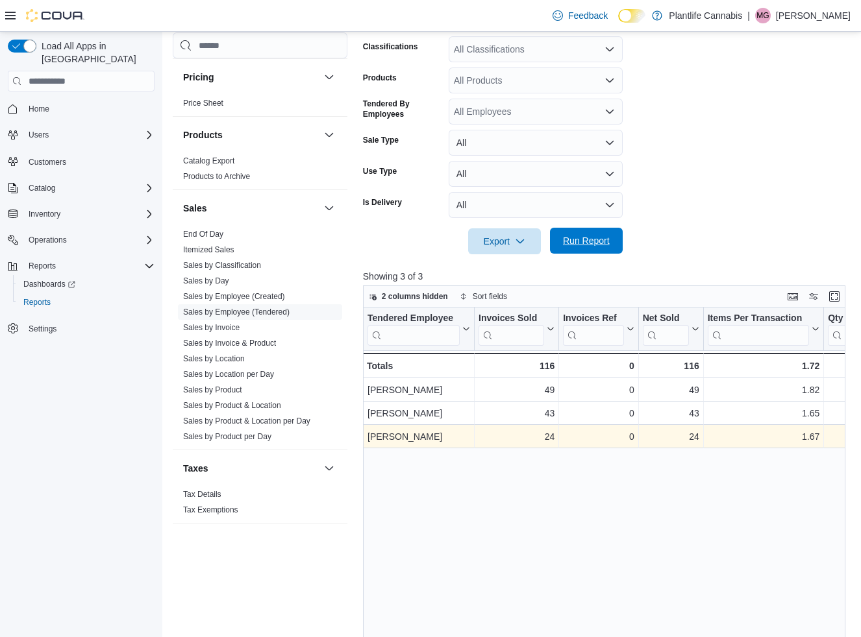
click at [595, 237] on span "Run Report" at bounding box center [586, 240] width 47 height 13
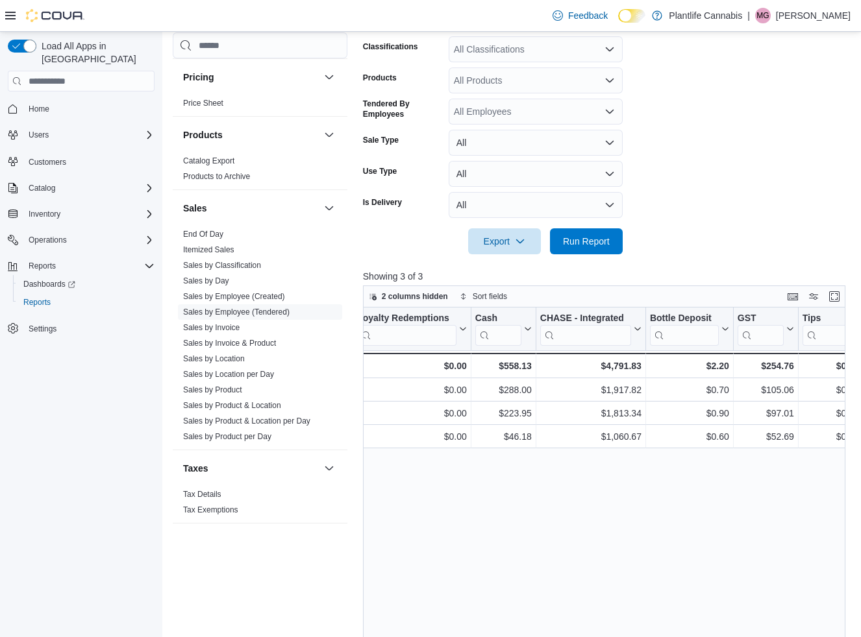
scroll to position [0, 1469]
